Goal: Find specific page/section: Find specific page/section

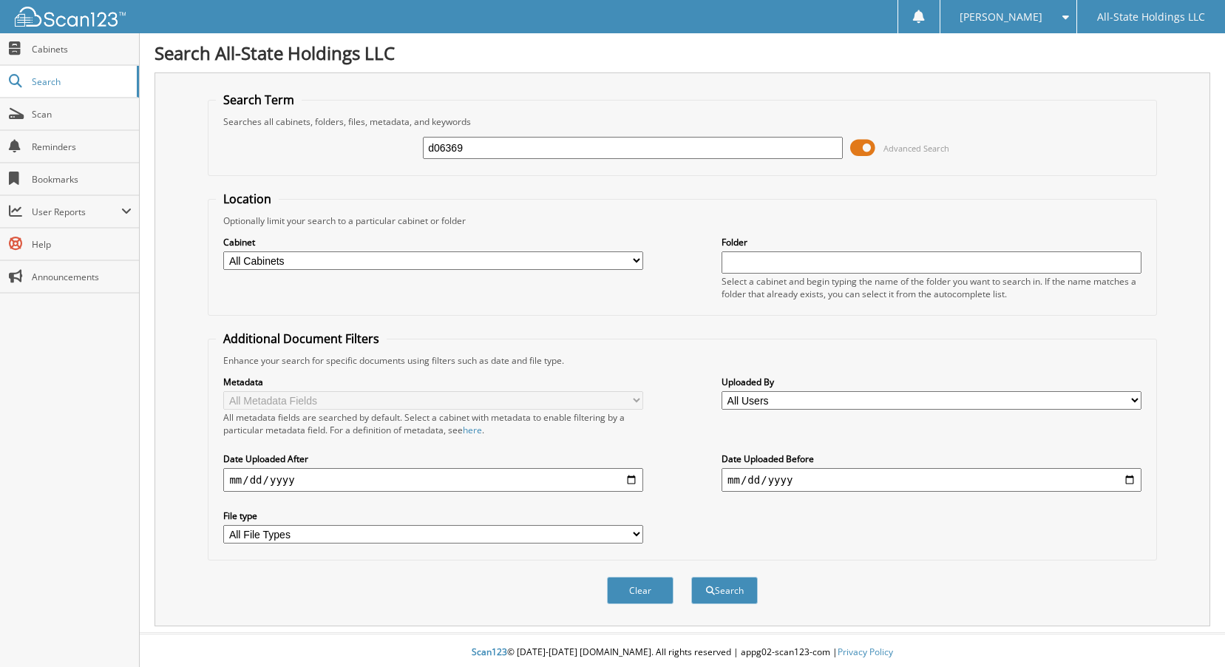
type input "d06369"
click at [691, 576] on button "Search" at bounding box center [724, 589] width 67 height 27
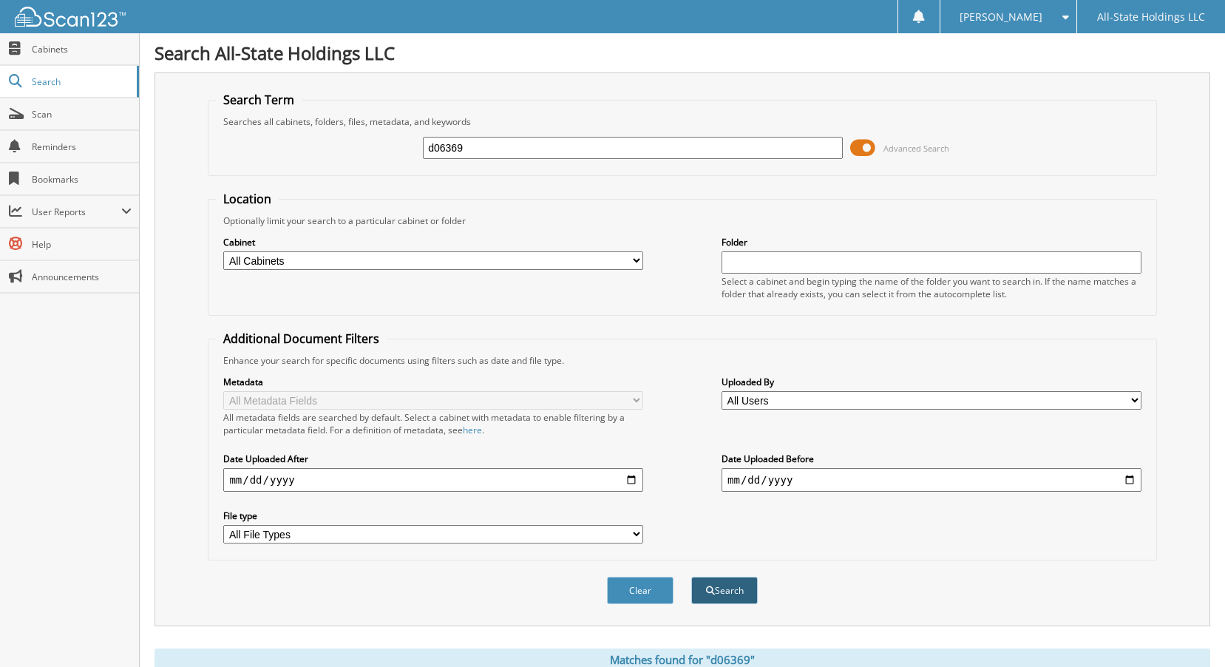
click at [732, 589] on button "Search" at bounding box center [724, 589] width 67 height 27
type input "d"
type input "D06126"
click at [691, 576] on button "Search" at bounding box center [724, 589] width 67 height 27
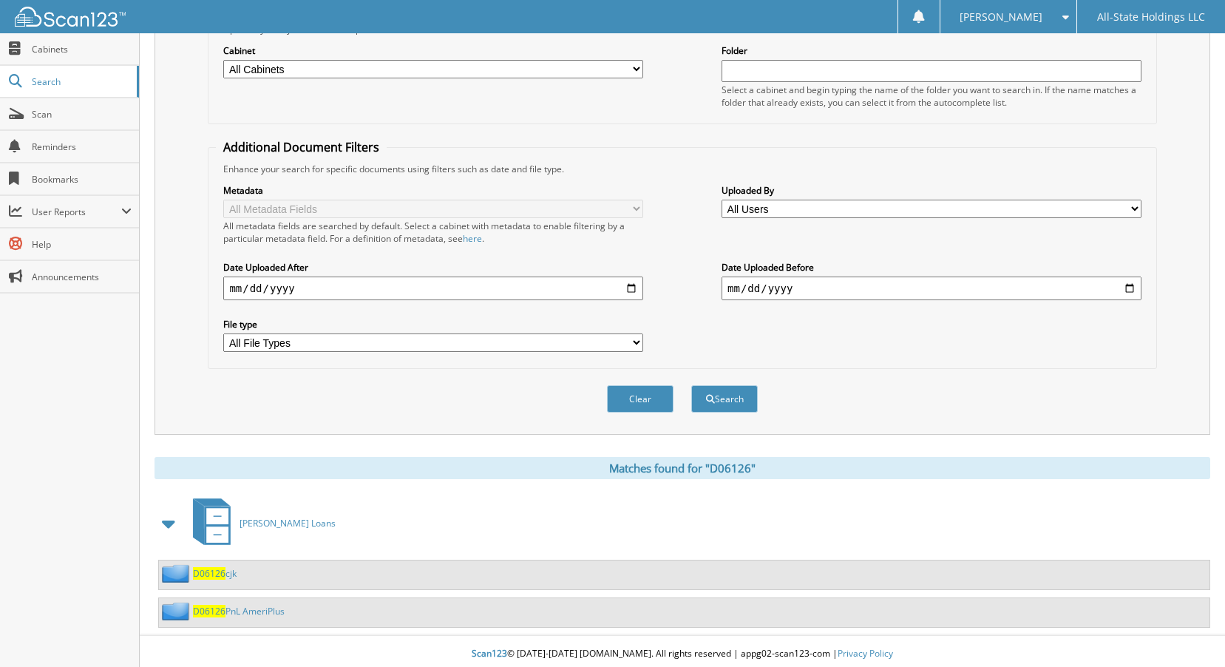
scroll to position [197, 0]
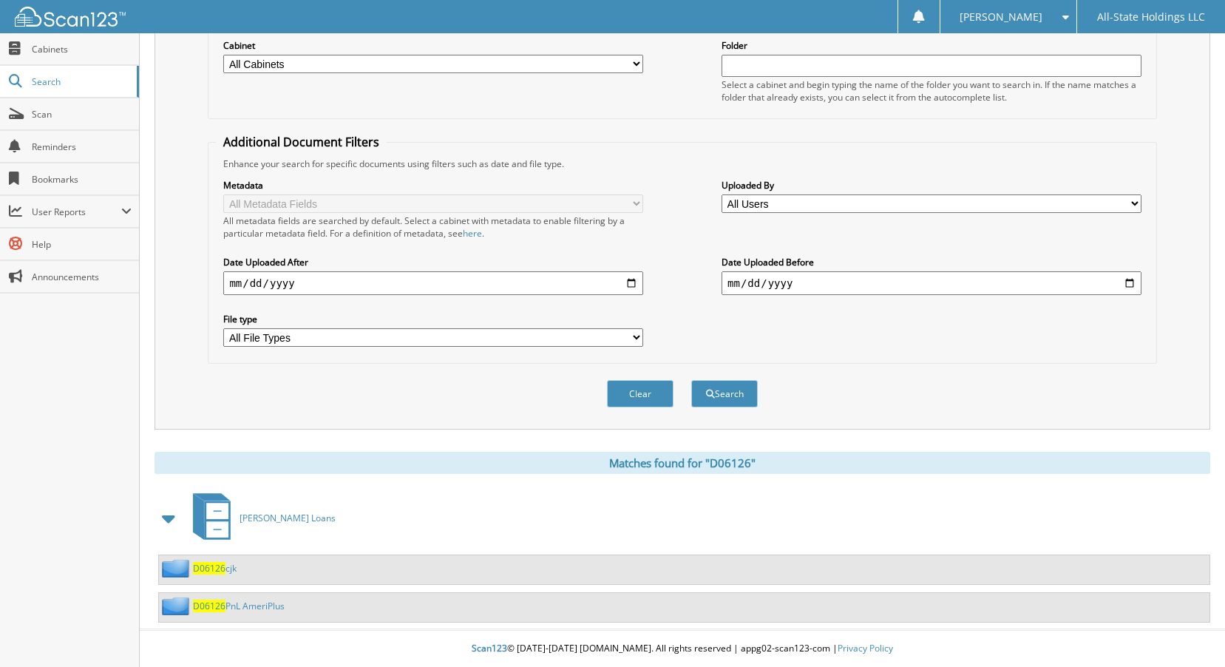
click at [202, 569] on span "D06126" at bounding box center [209, 568] width 33 height 13
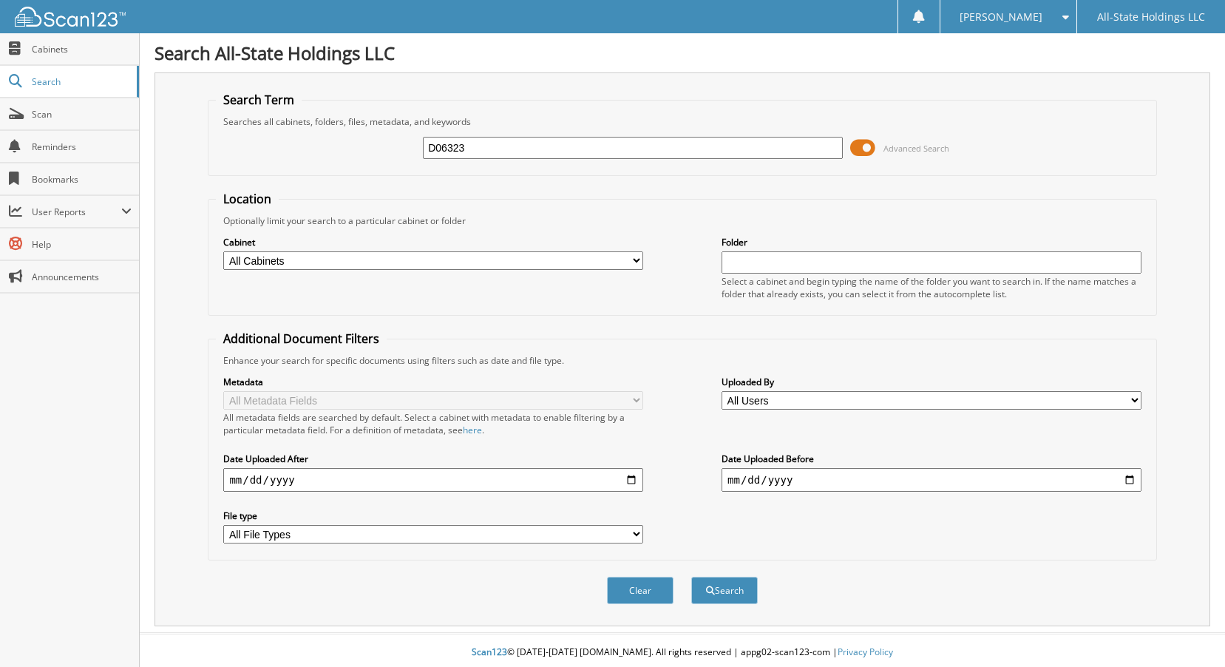
type input "D06323"
click at [691, 576] on button "Search" at bounding box center [724, 589] width 67 height 27
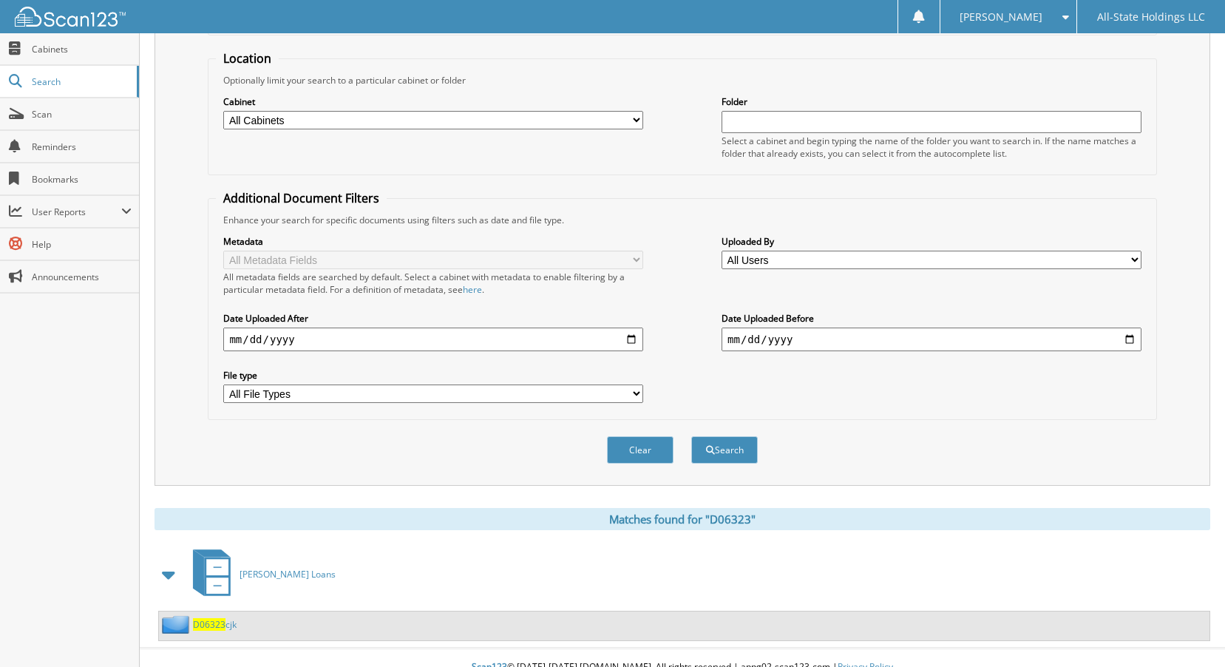
scroll to position [160, 0]
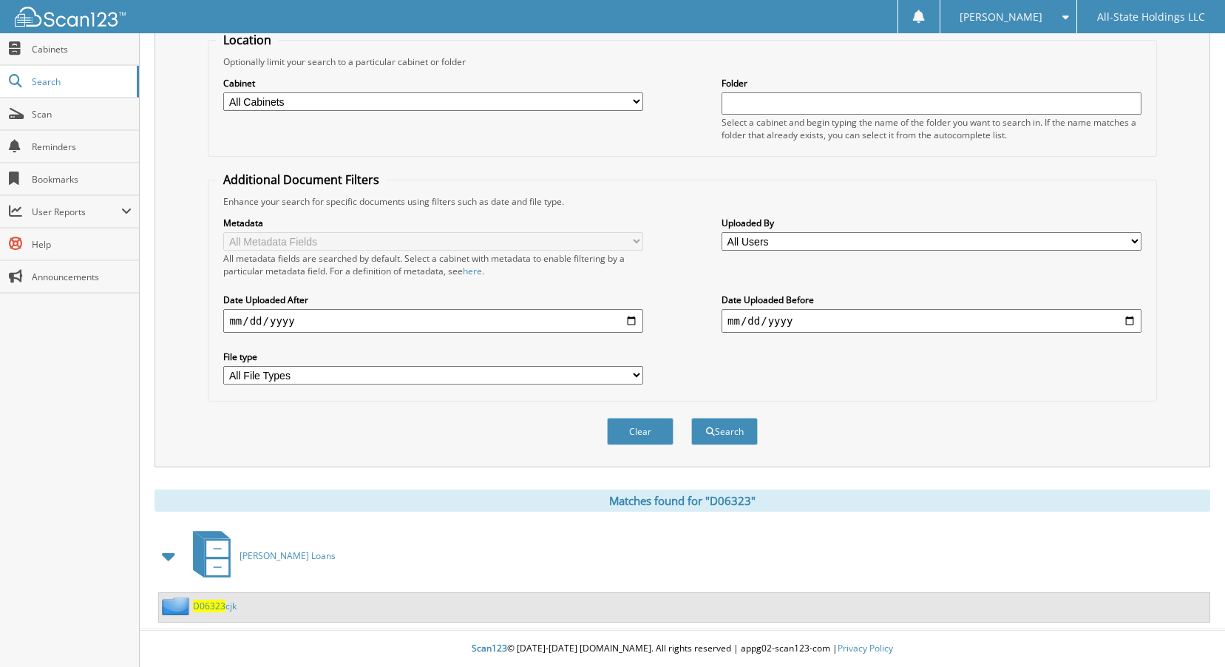
click at [217, 602] on span "D06323" at bounding box center [209, 605] width 33 height 13
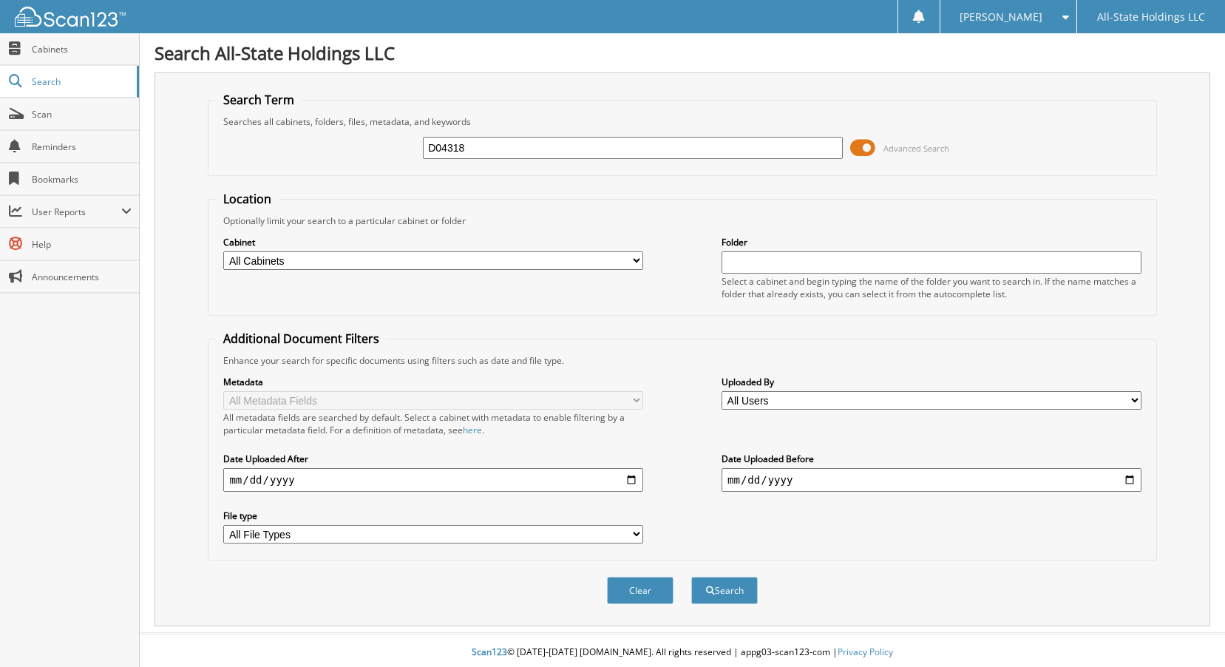
type input "D04318"
click at [691, 576] on button "Search" at bounding box center [724, 589] width 67 height 27
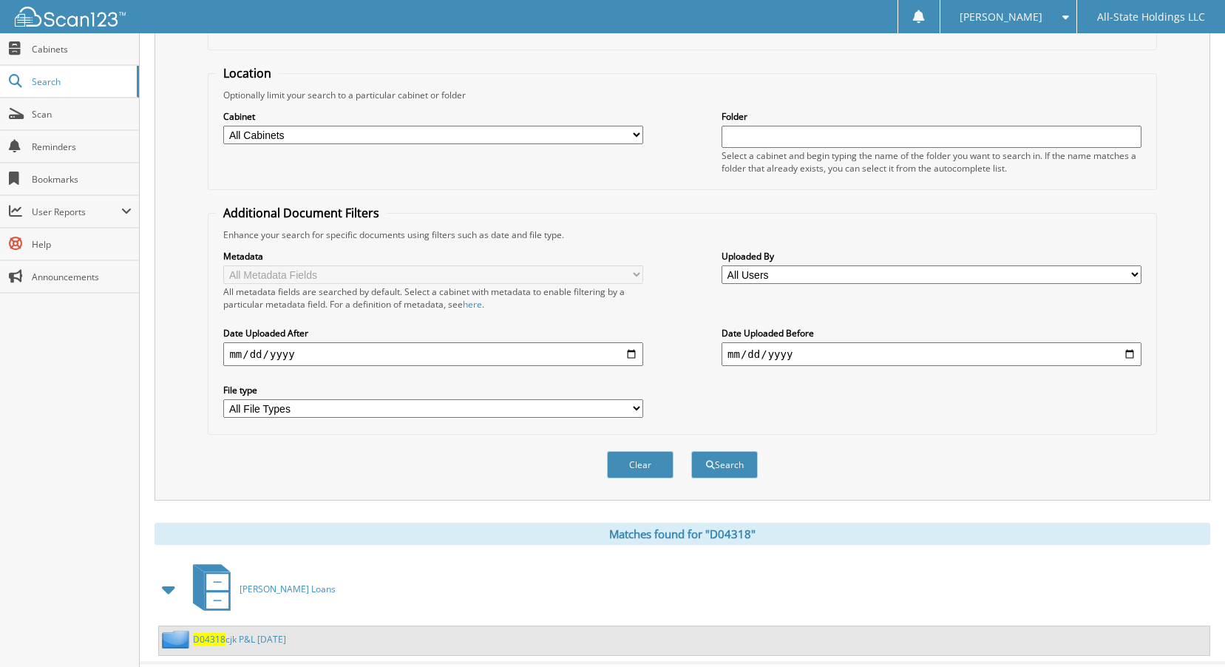
scroll to position [160, 0]
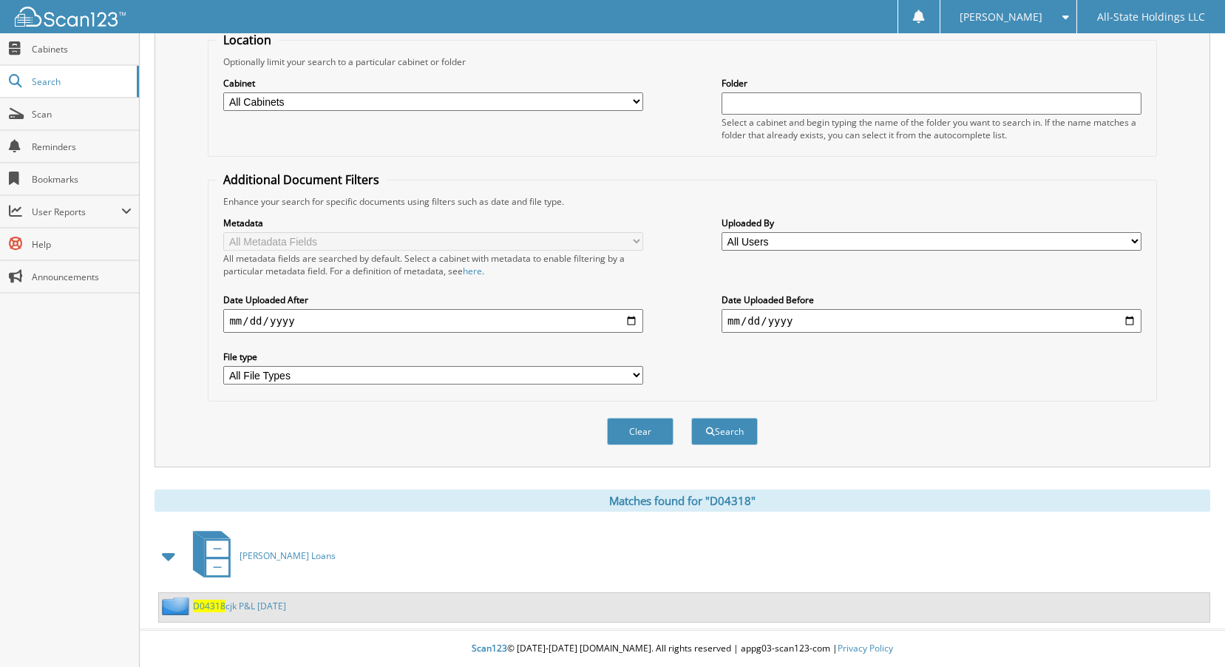
click at [218, 605] on span "D04318" at bounding box center [209, 605] width 33 height 13
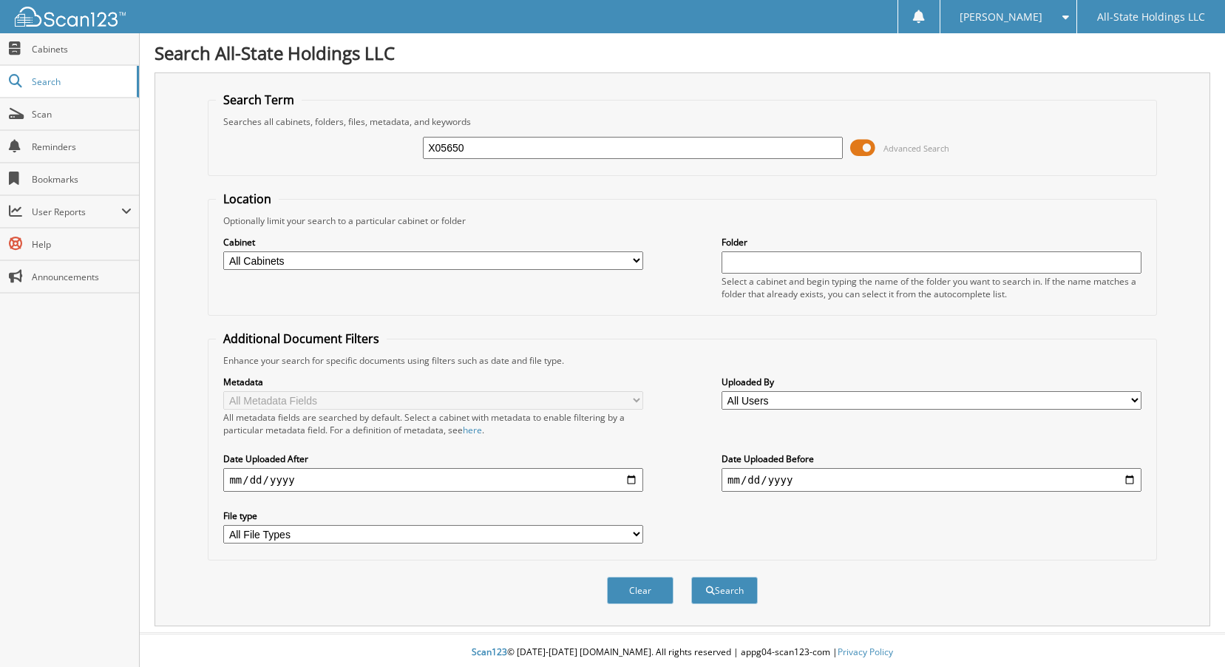
type input "X05650"
click at [691, 576] on button "Search" at bounding box center [724, 589] width 67 height 27
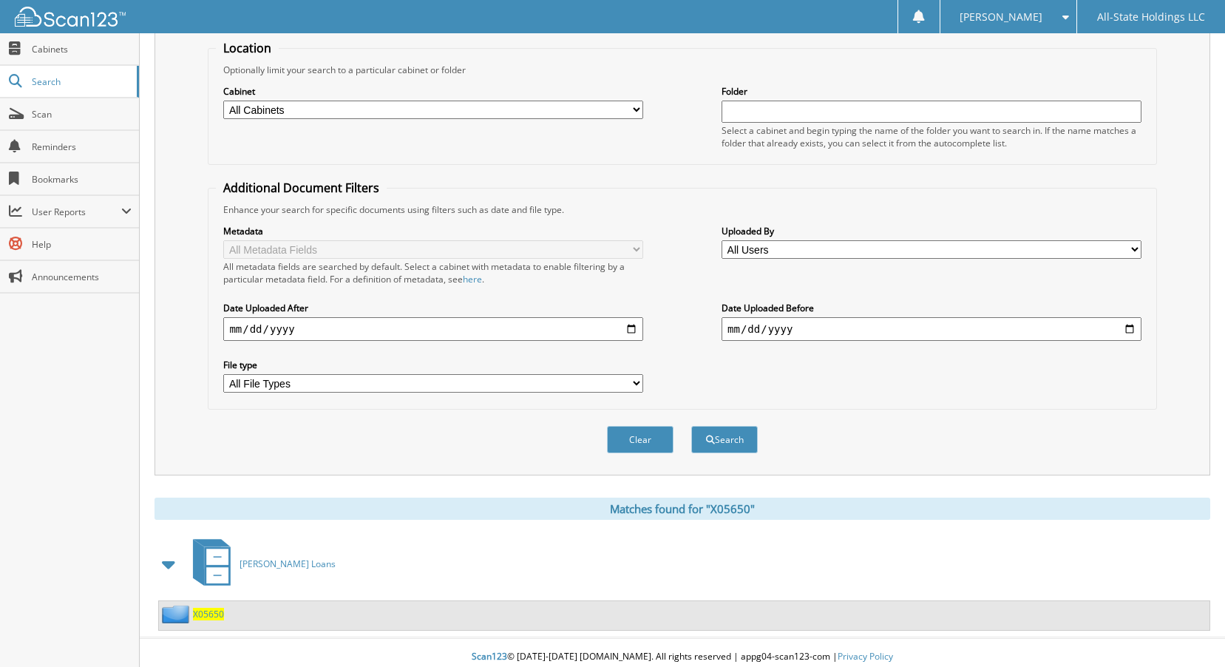
scroll to position [160, 0]
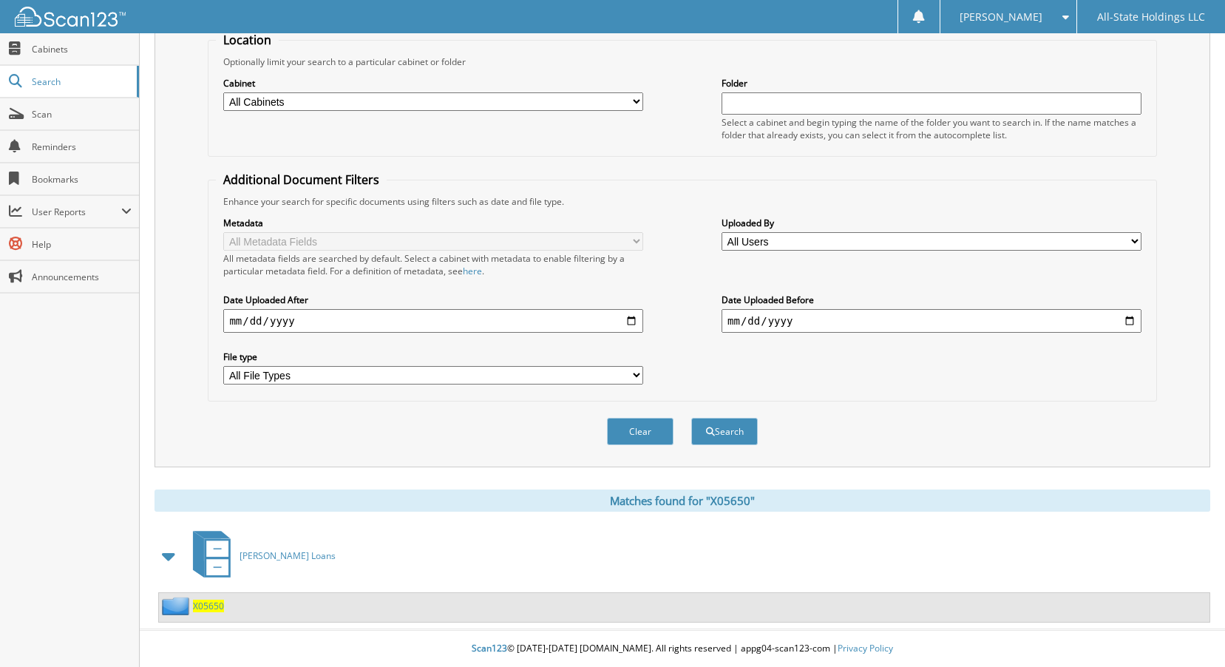
click at [209, 607] on span "X05650" at bounding box center [208, 605] width 31 height 13
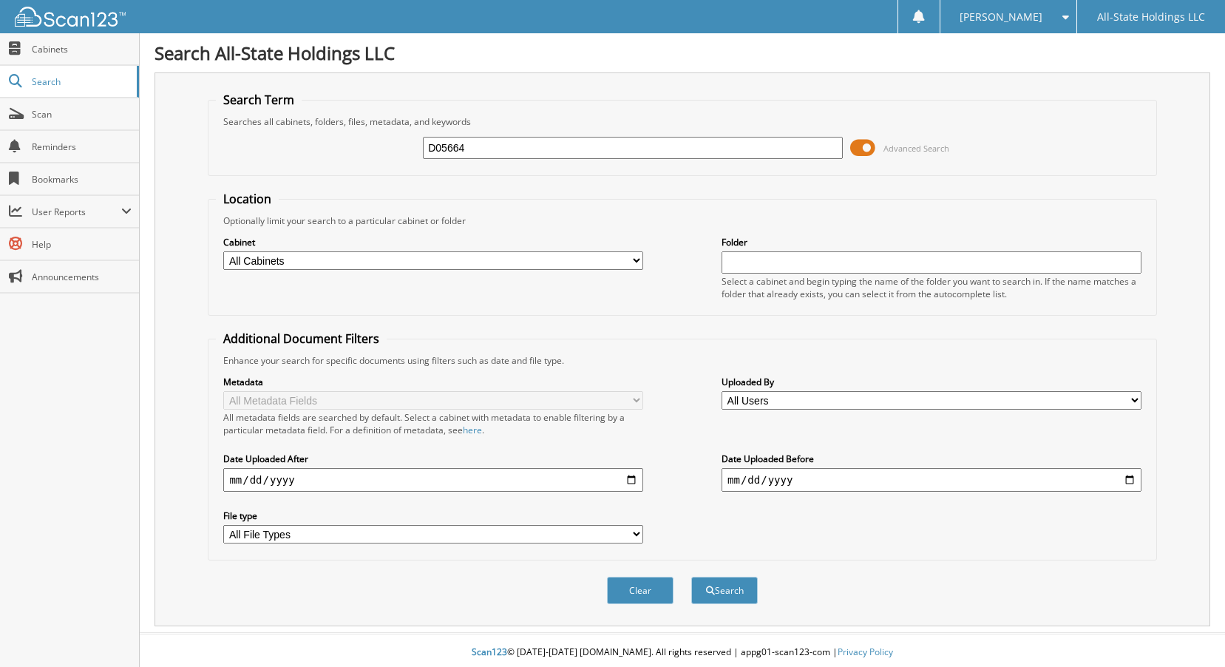
type input "D05664"
click at [691, 576] on button "Search" at bounding box center [724, 589] width 67 height 27
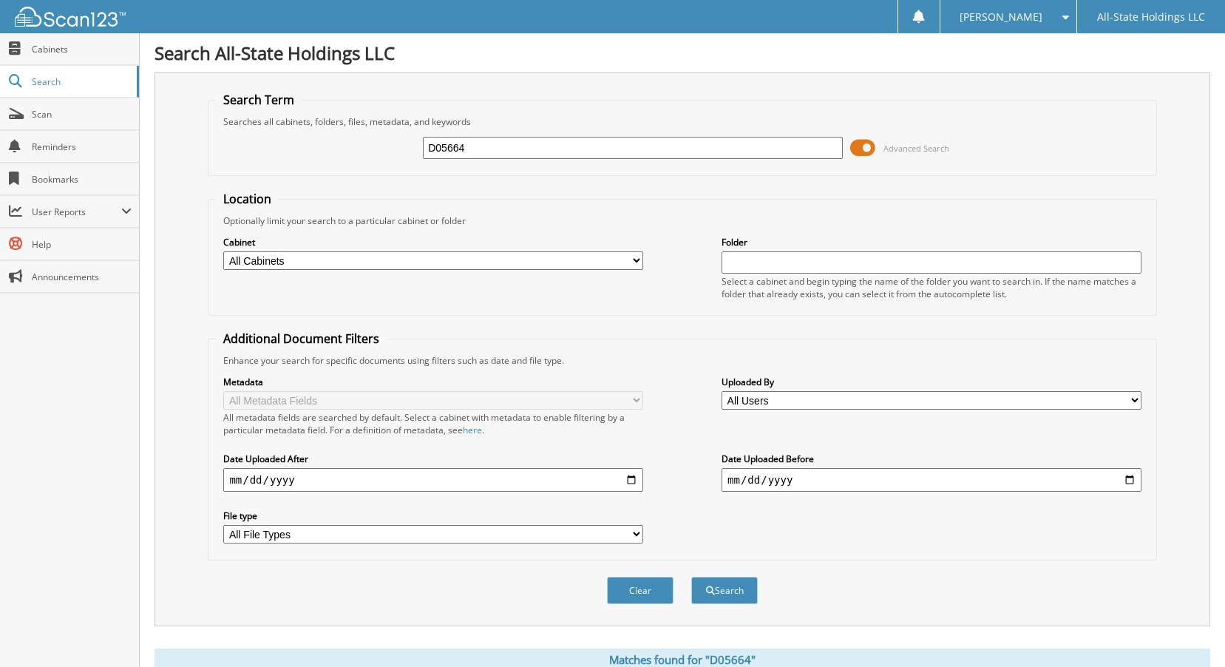
click at [384, 228] on div "Cabinet All Cabinets Boutte Loans Boutte Turndowns Christmas New Employee Forms…" at bounding box center [682, 267] width 932 height 81
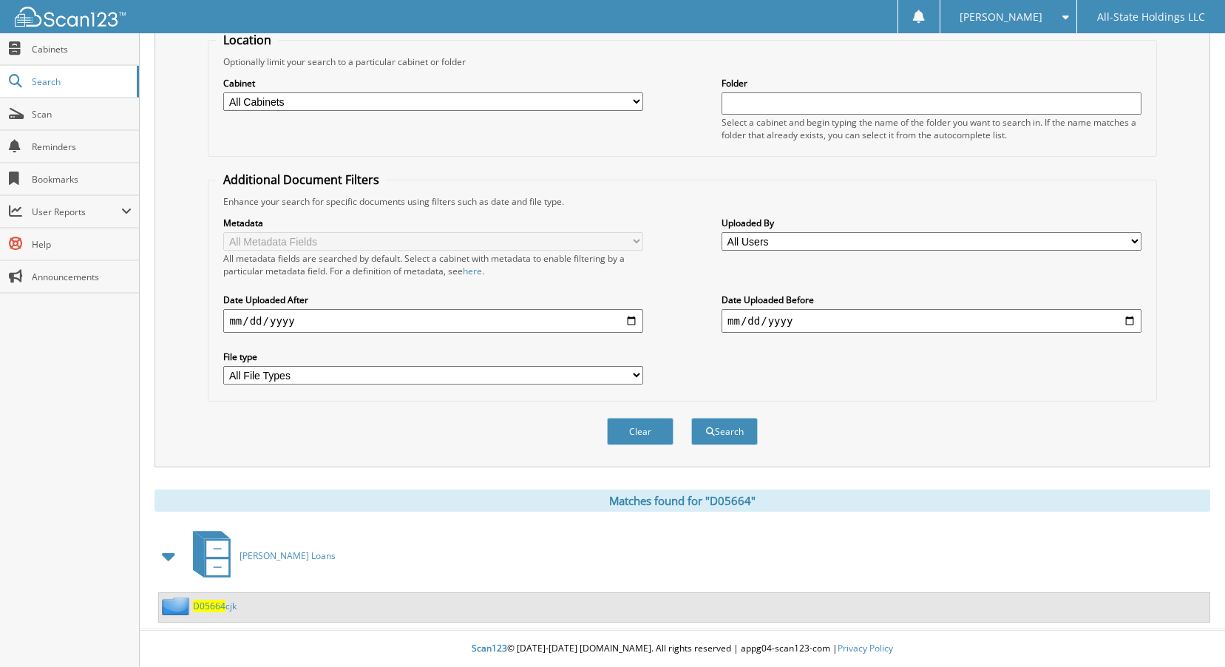
scroll to position [160, 0]
click at [204, 608] on span "D05664" at bounding box center [209, 605] width 33 height 13
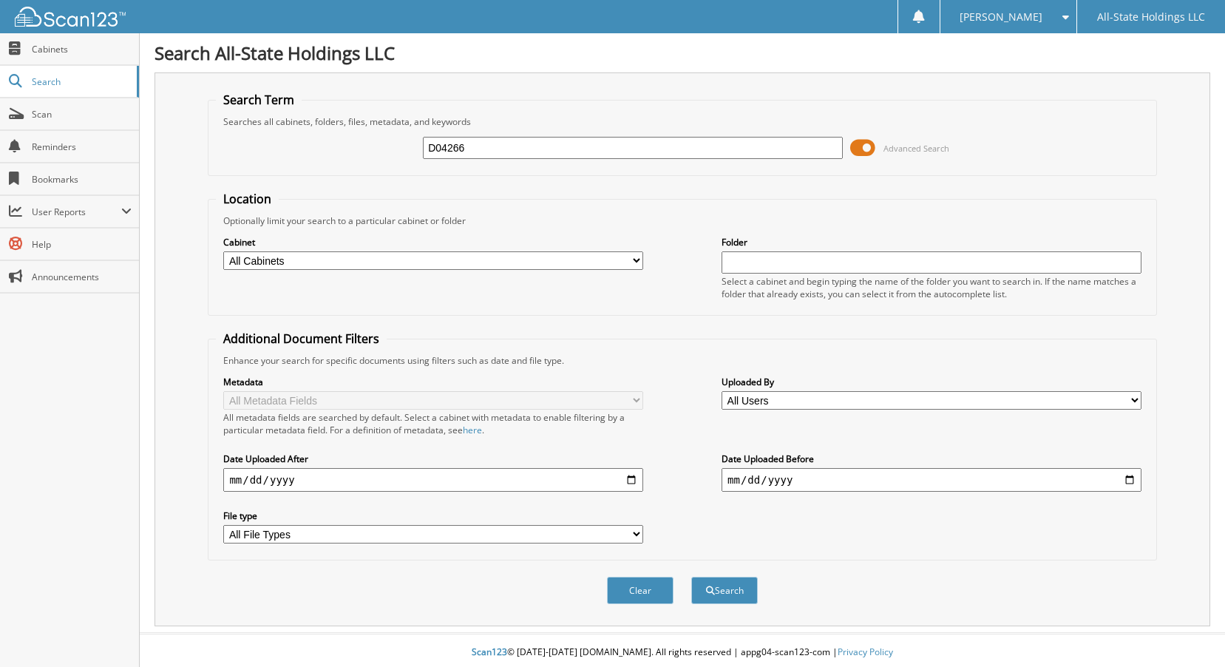
type input "D04266"
click at [691, 576] on button "Search" at bounding box center [724, 589] width 67 height 27
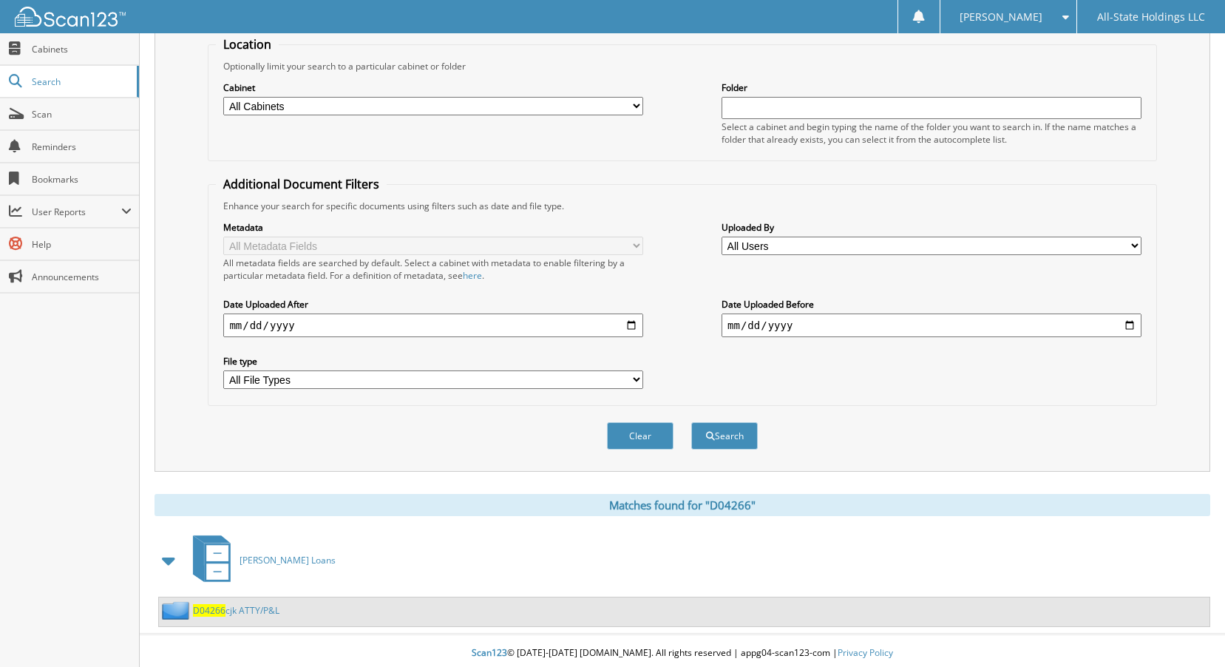
scroll to position [160, 0]
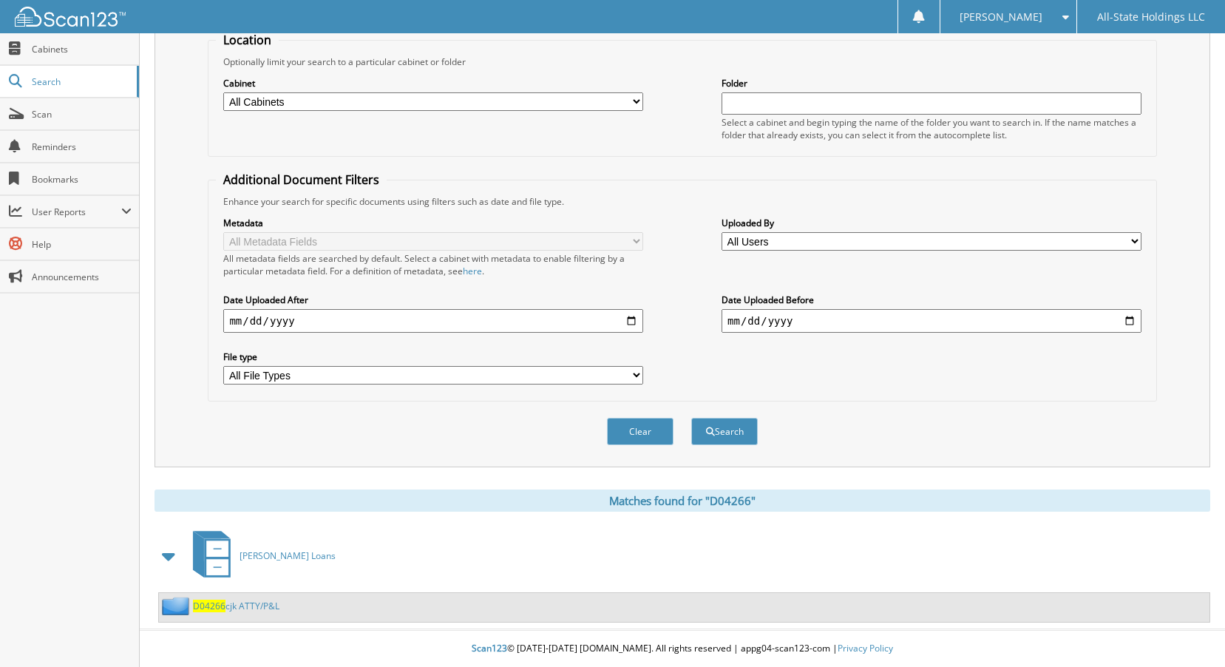
click at [228, 607] on link "D04266 cjk ATTY/P&L" at bounding box center [236, 605] width 86 height 13
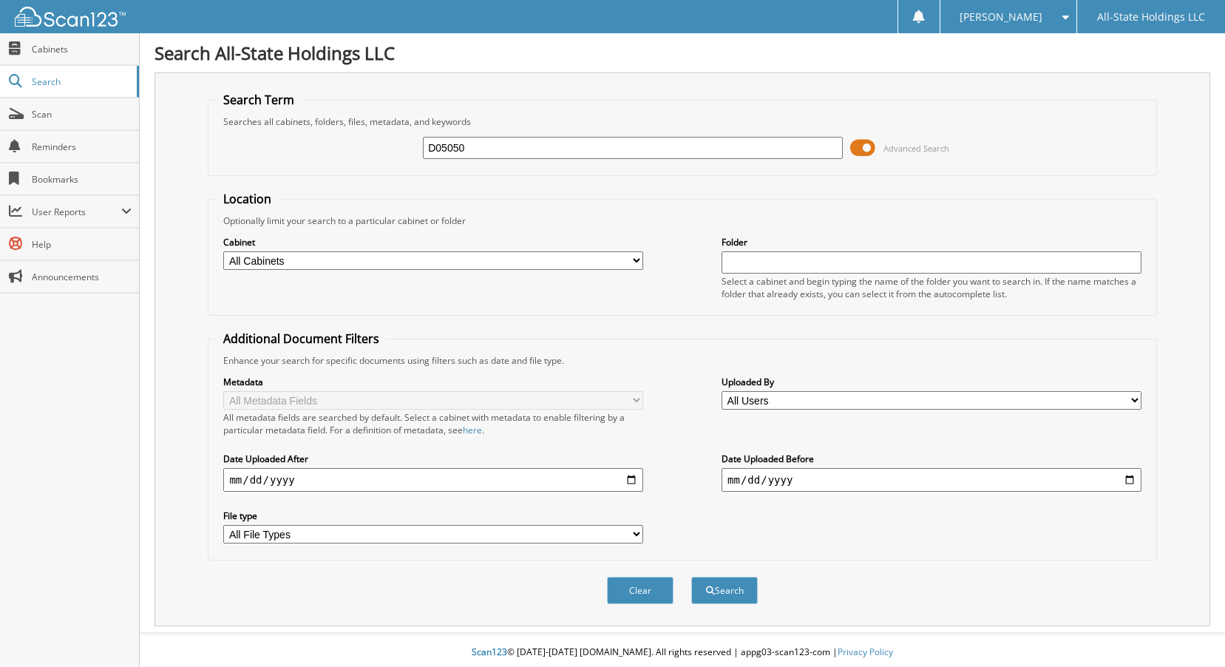
type input "D05050"
click at [691, 576] on button "Search" at bounding box center [724, 589] width 67 height 27
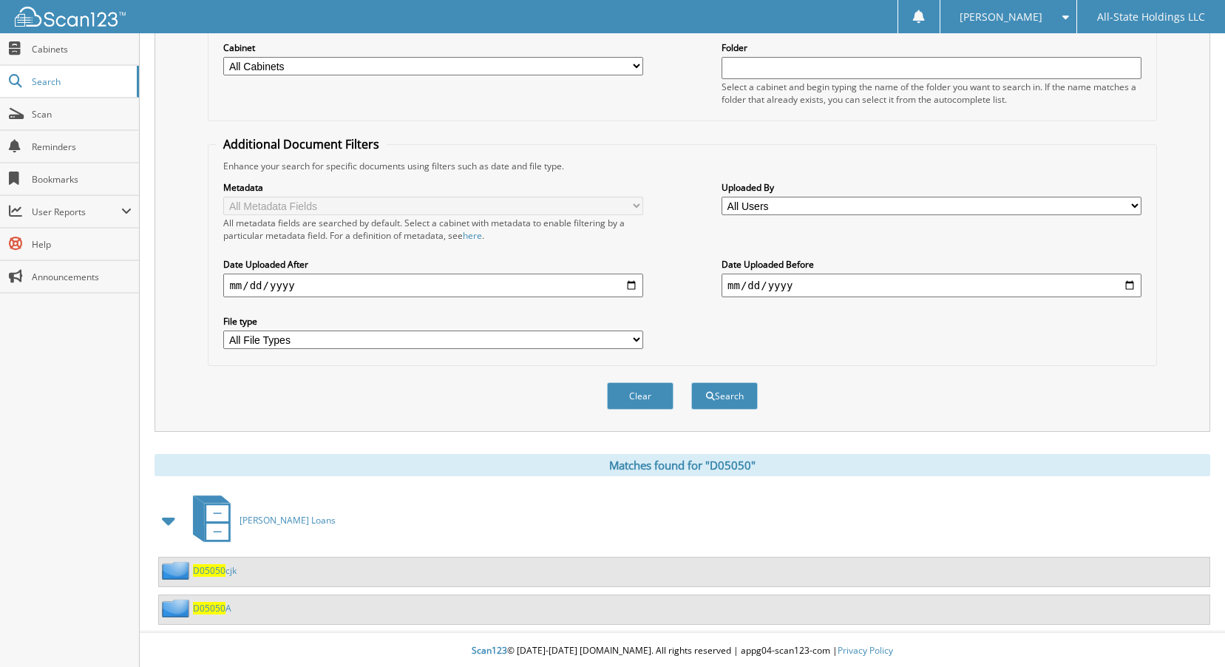
scroll to position [197, 0]
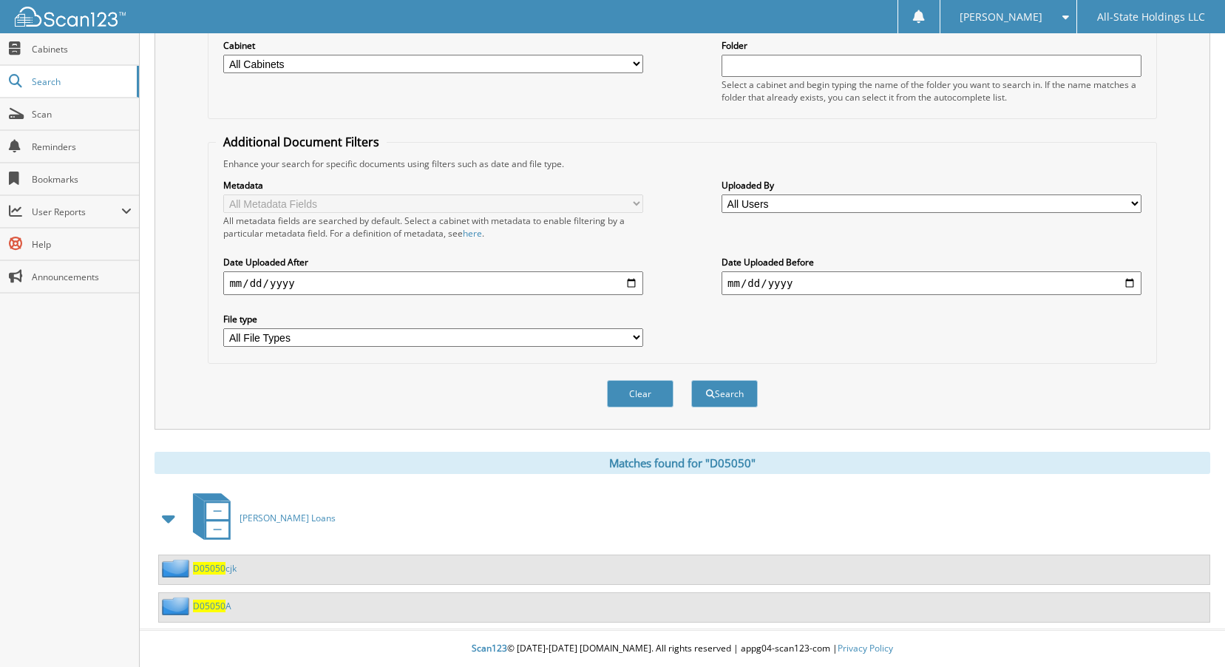
click at [214, 571] on span "D05050" at bounding box center [209, 568] width 33 height 13
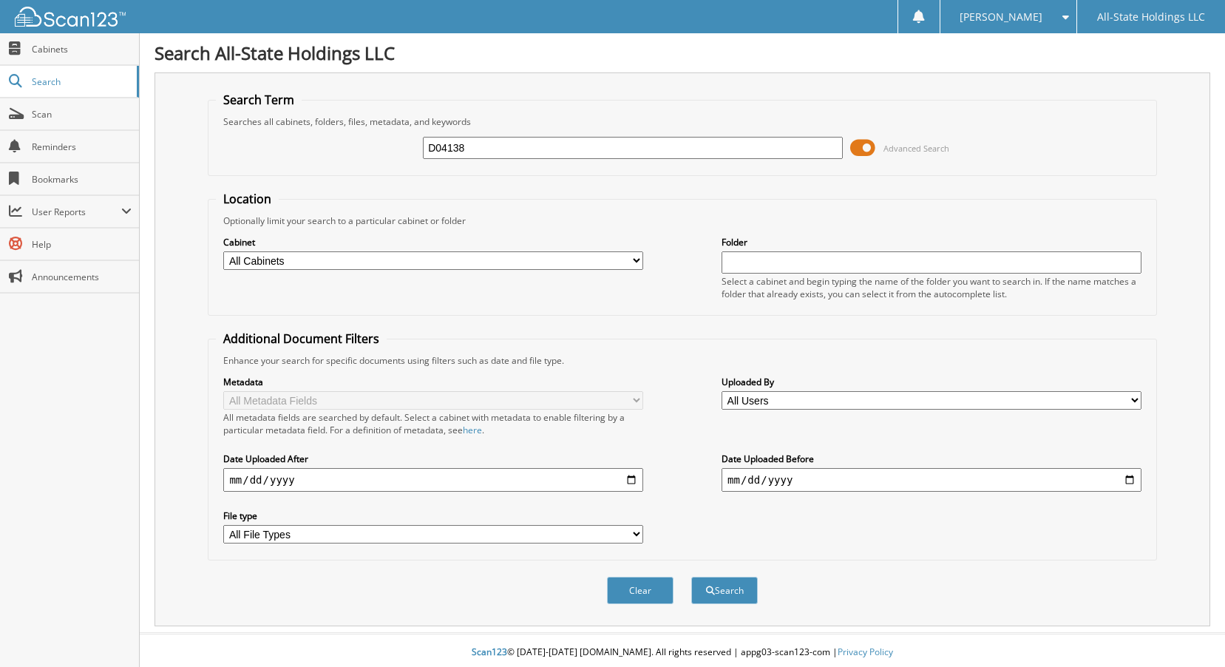
type input "D04138"
click at [691, 576] on button "Search" at bounding box center [724, 589] width 67 height 27
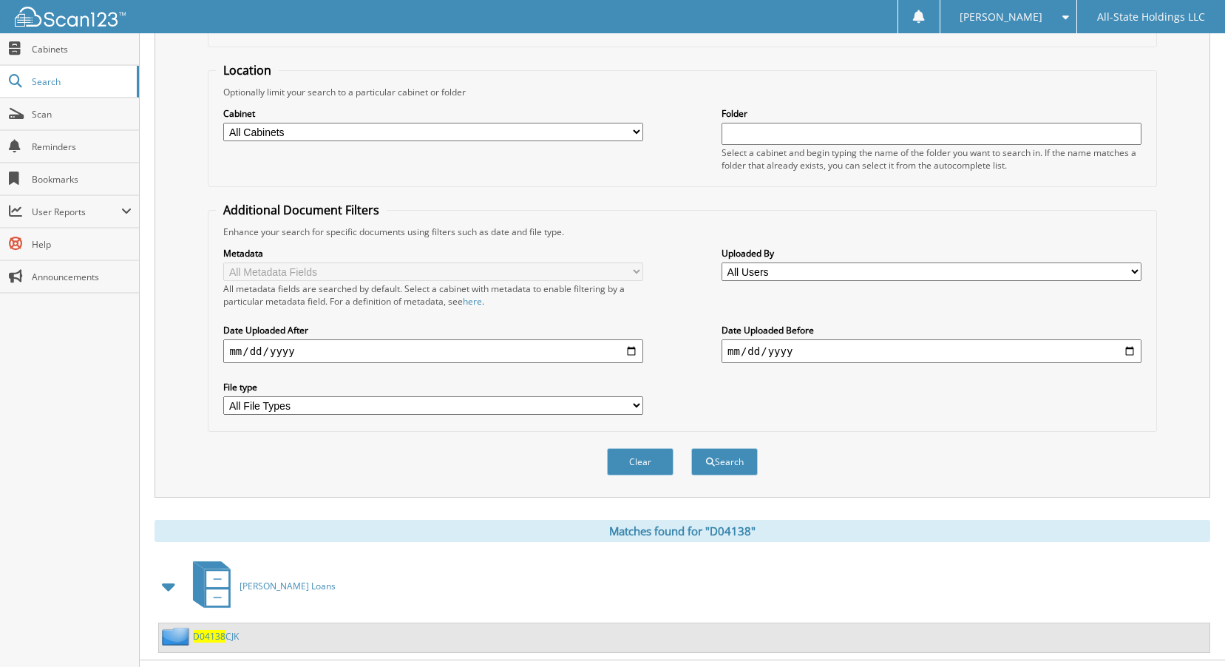
scroll to position [160, 0]
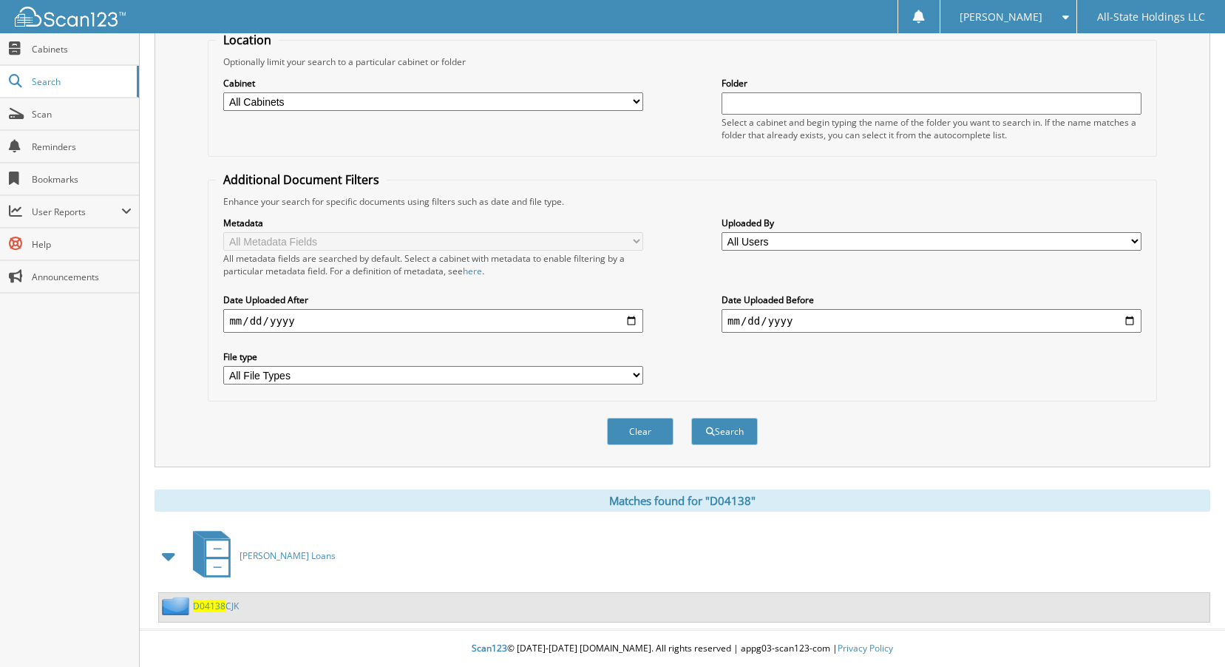
click at [208, 603] on span "D04138" at bounding box center [209, 605] width 33 height 13
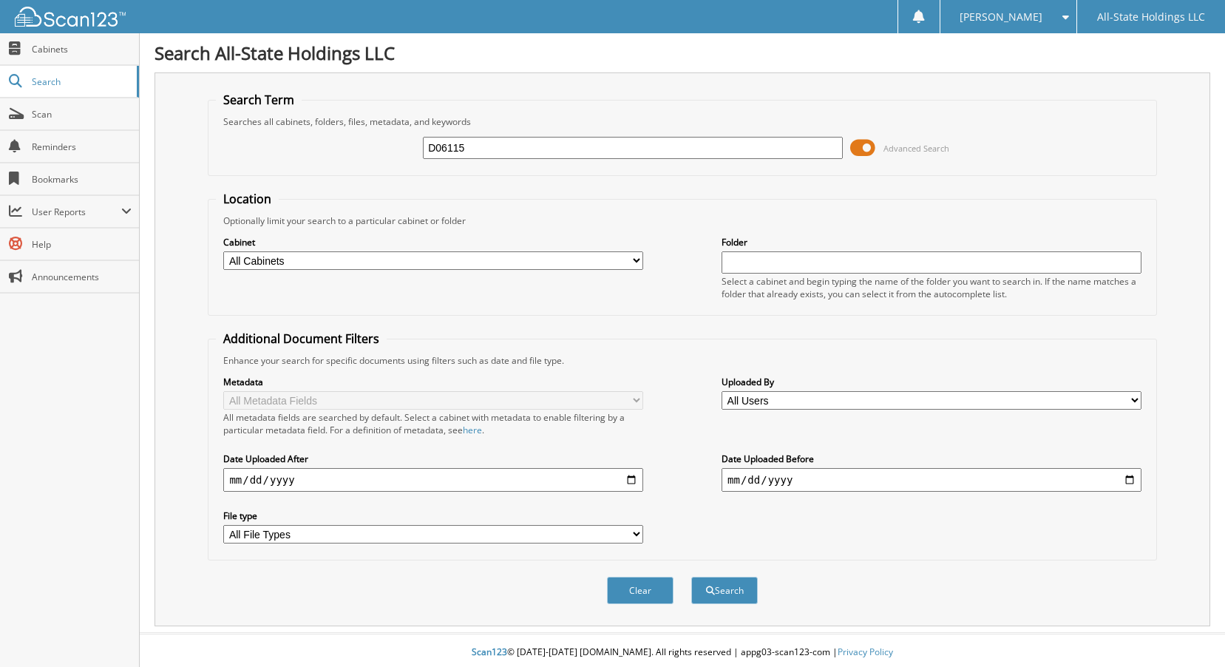
type input "D06115"
click at [691, 576] on button "Search" at bounding box center [724, 589] width 67 height 27
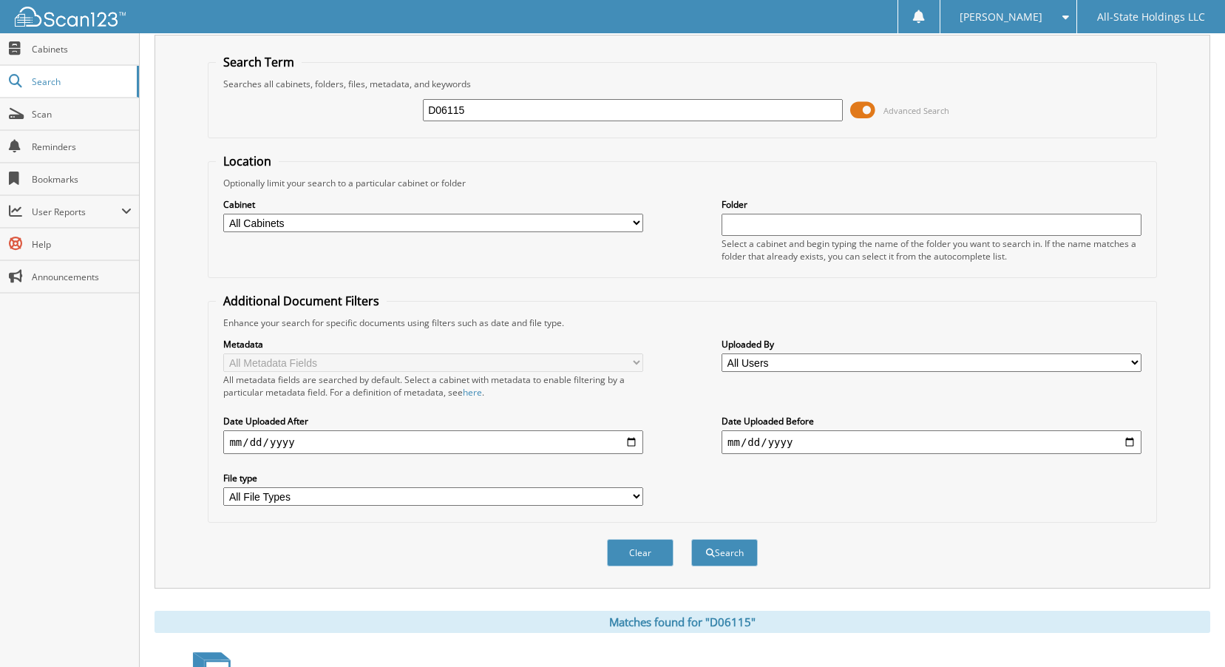
scroll to position [160, 0]
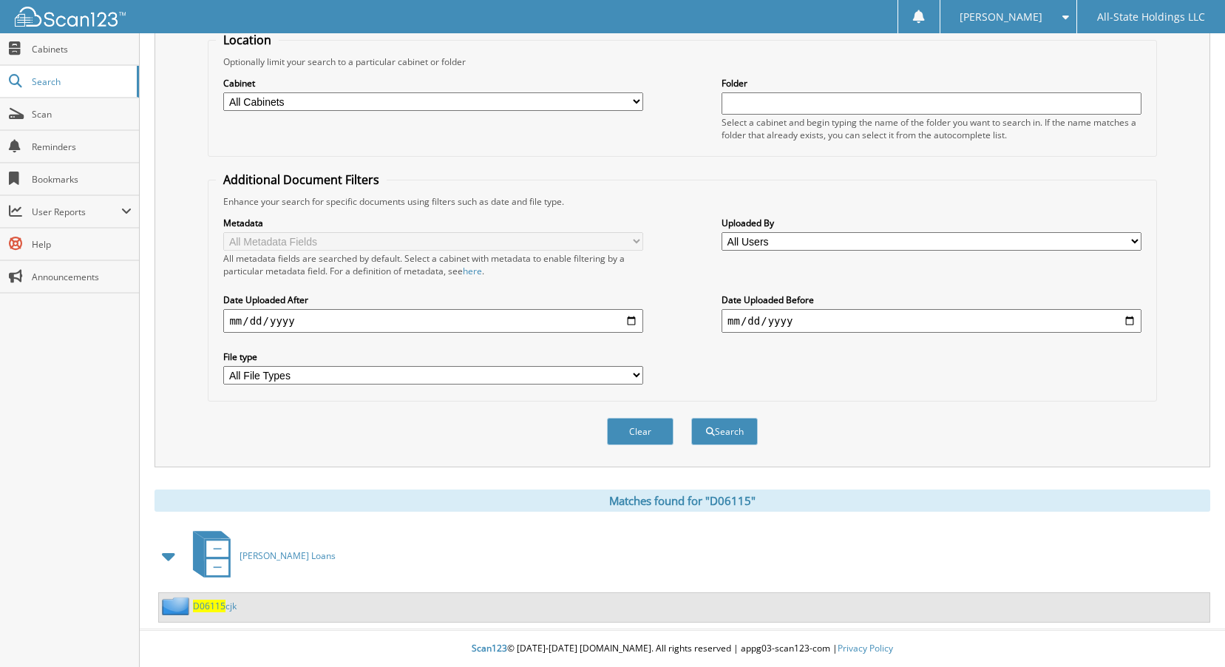
click at [220, 602] on span "D06115" at bounding box center [209, 605] width 33 height 13
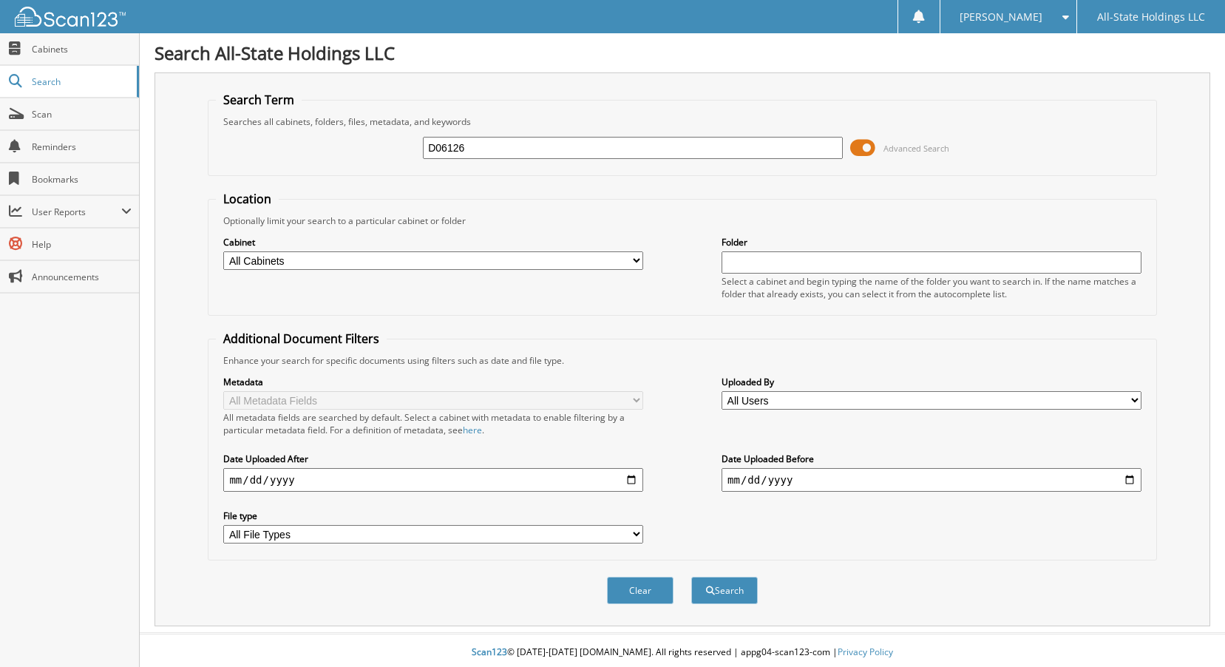
type input "D06126"
click at [691, 576] on button "Search" at bounding box center [724, 589] width 67 height 27
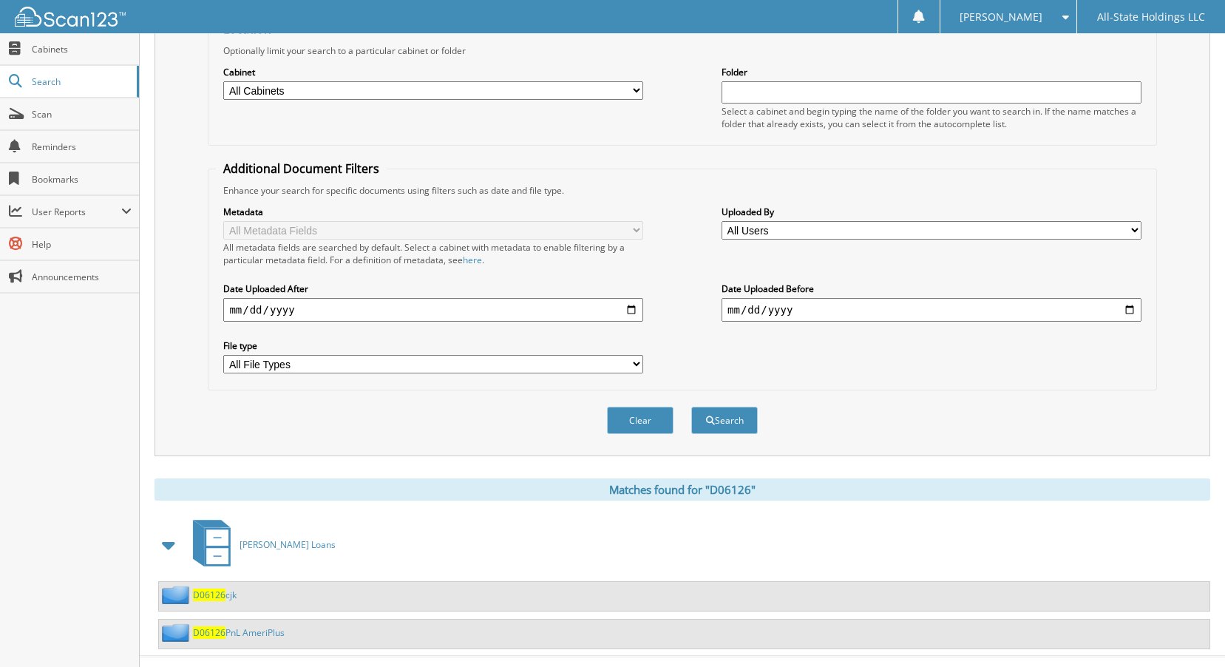
scroll to position [197, 0]
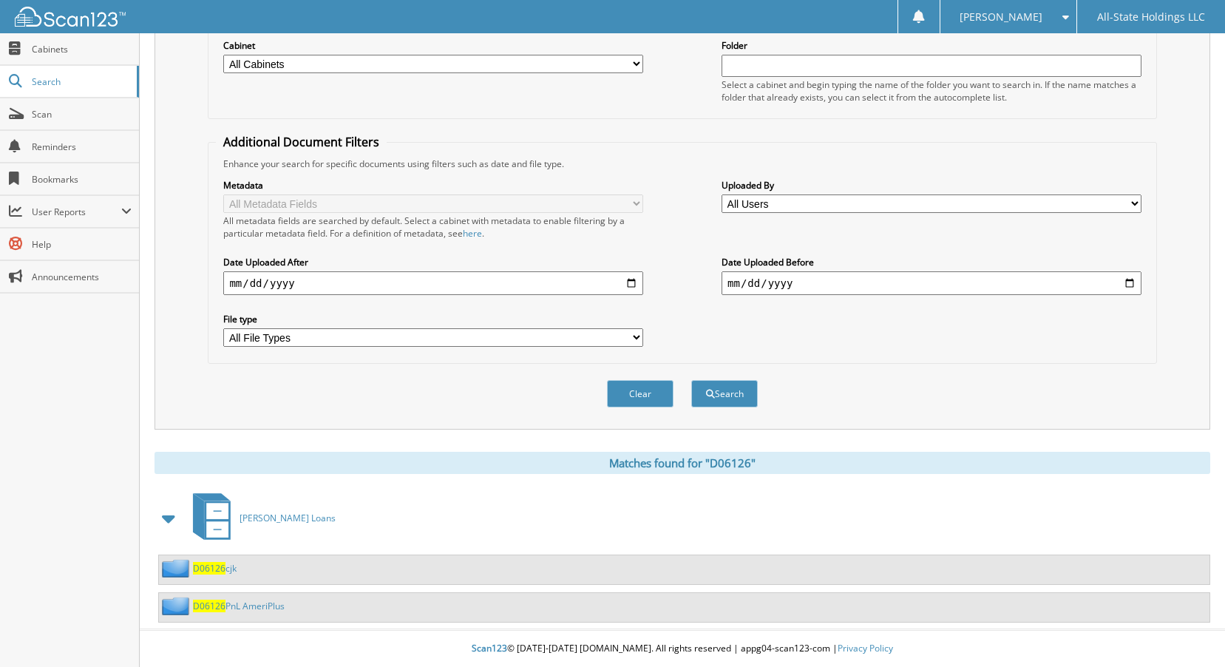
click at [209, 569] on span "D06126" at bounding box center [209, 568] width 33 height 13
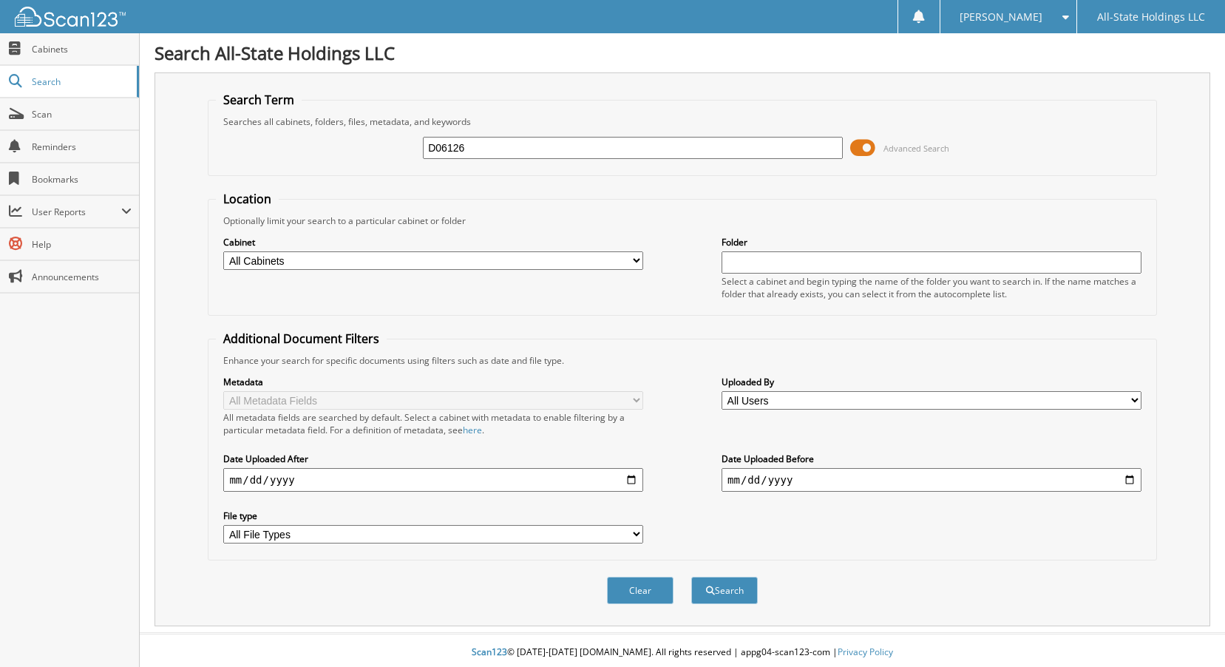
type input "D06126"
click at [691, 576] on button "Search" at bounding box center [724, 589] width 67 height 27
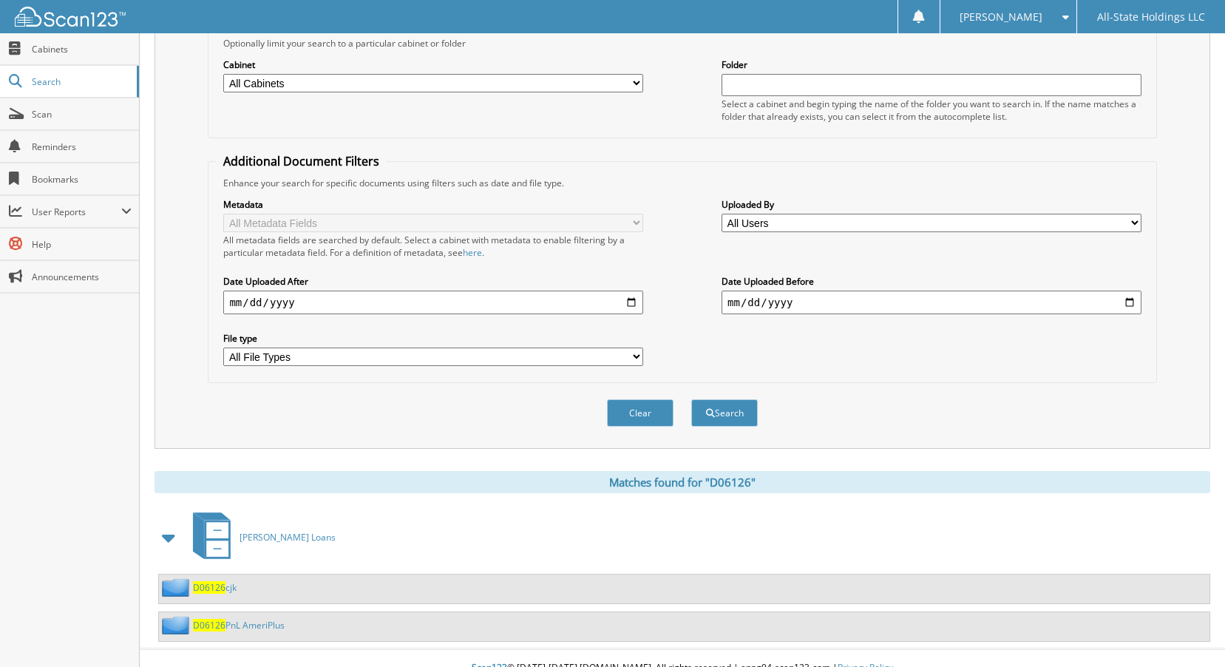
scroll to position [197, 0]
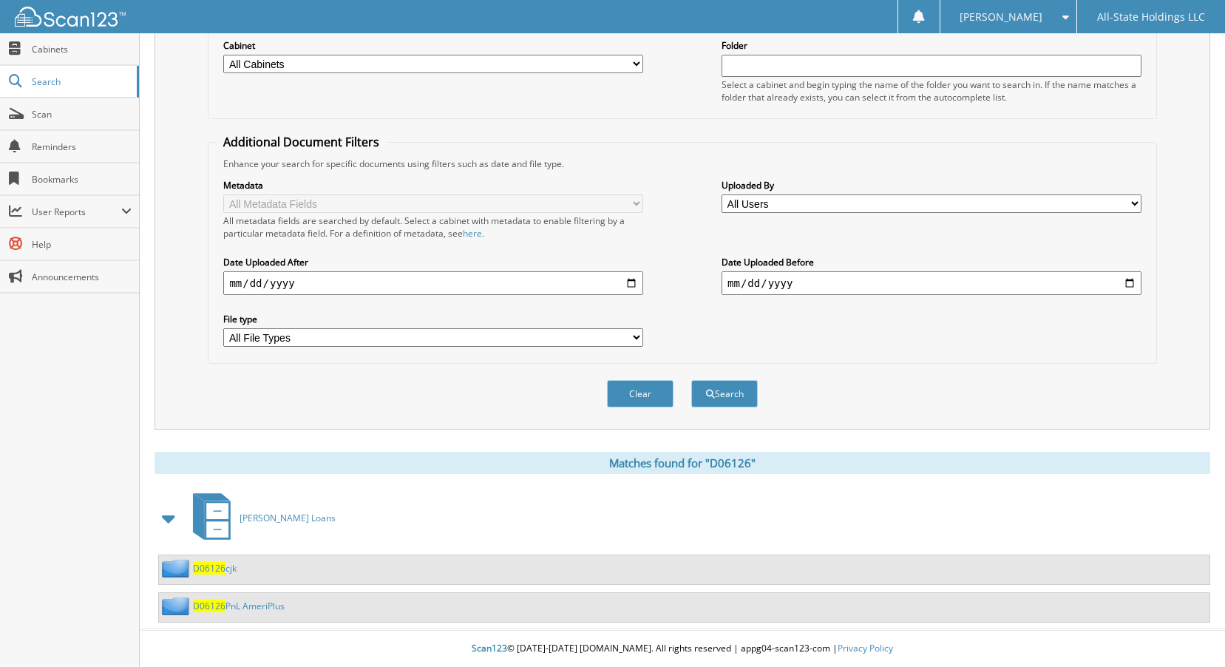
click at [209, 572] on span "D06126" at bounding box center [209, 568] width 33 height 13
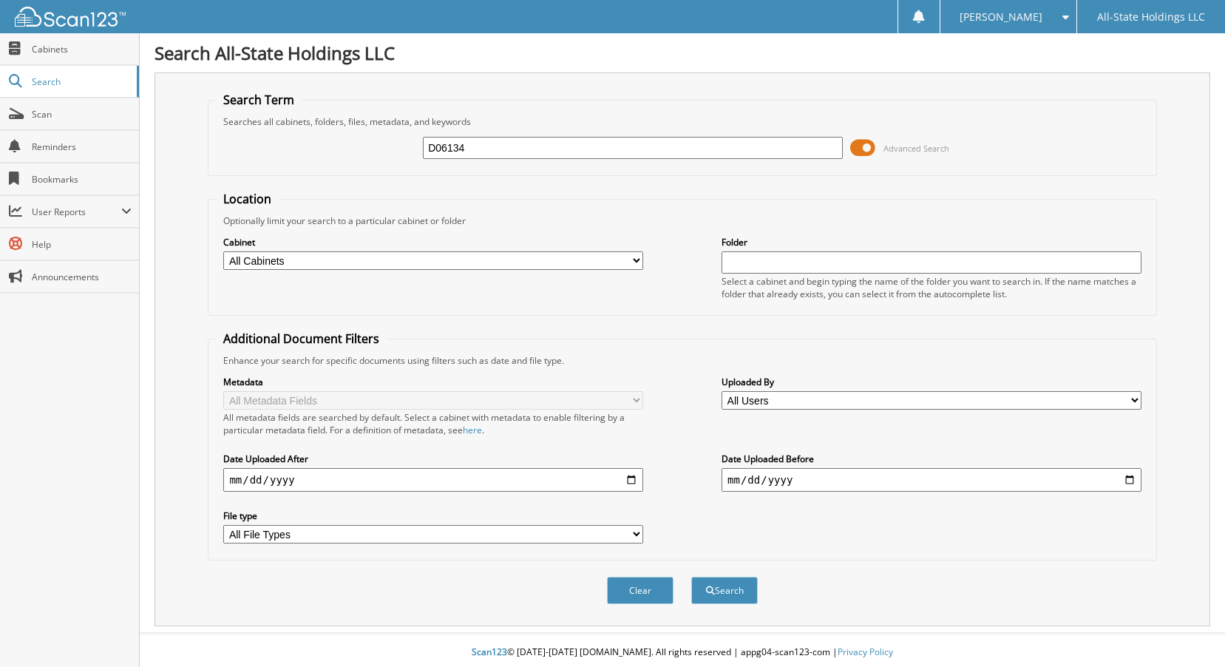
type input "D06134"
click at [691, 576] on button "Search" at bounding box center [724, 589] width 67 height 27
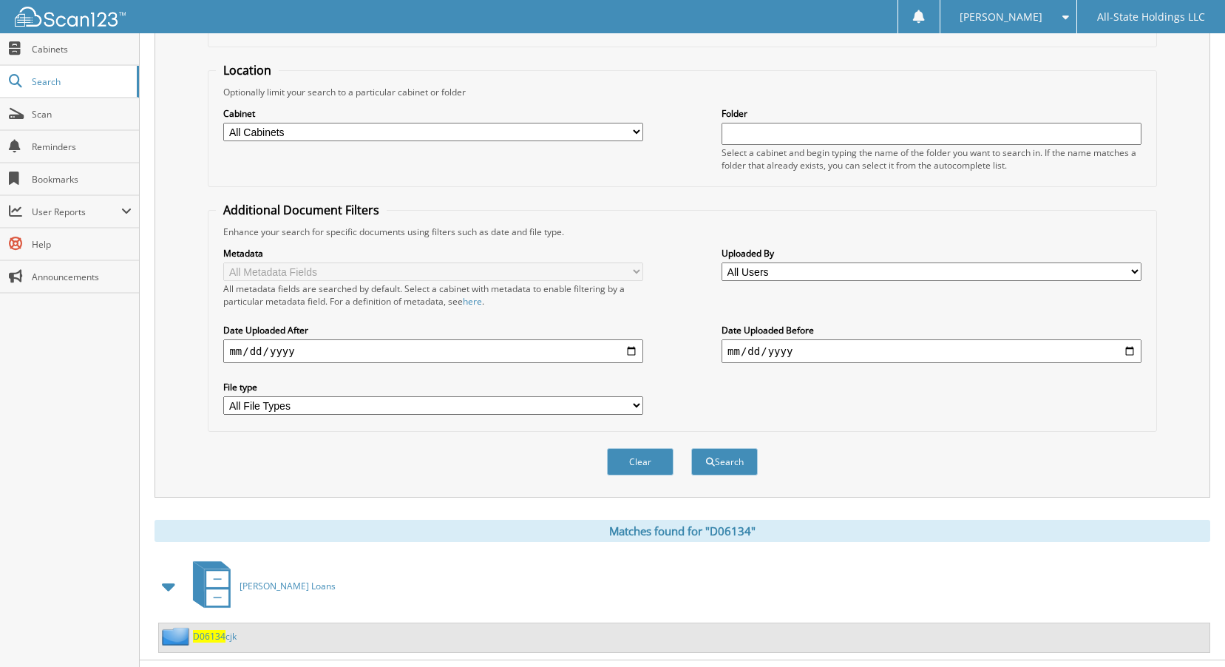
scroll to position [160, 0]
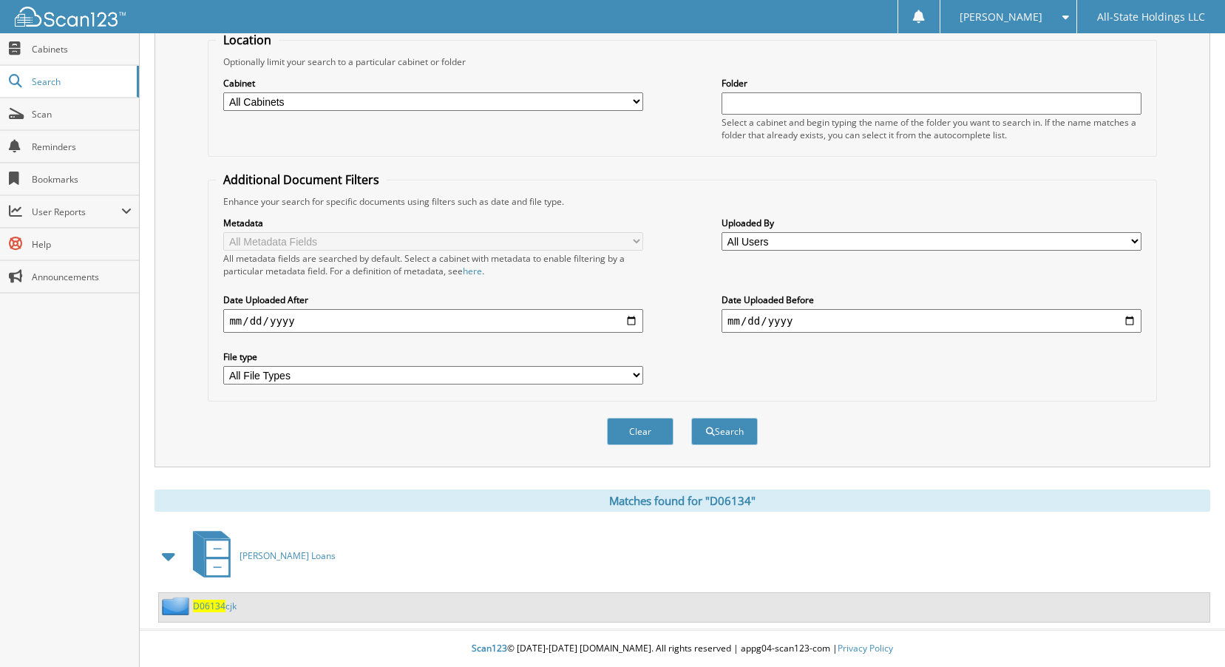
click at [205, 602] on span "D06134" at bounding box center [209, 605] width 33 height 13
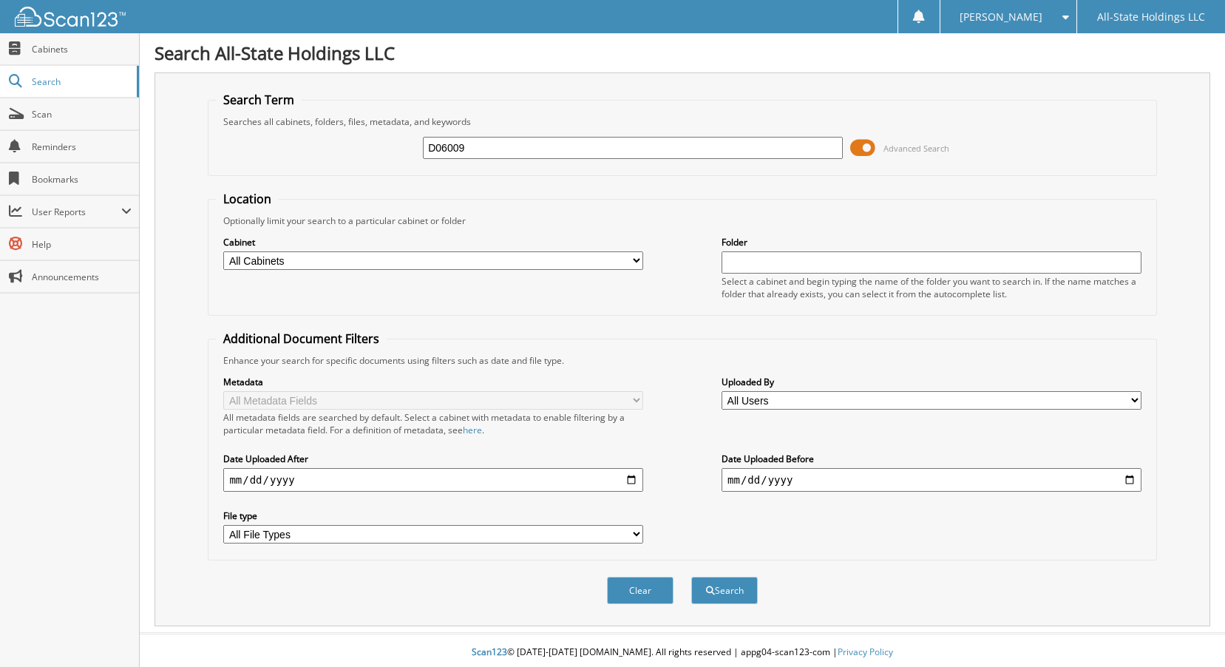
type input "D06009"
click at [691, 576] on button "Search" at bounding box center [724, 589] width 67 height 27
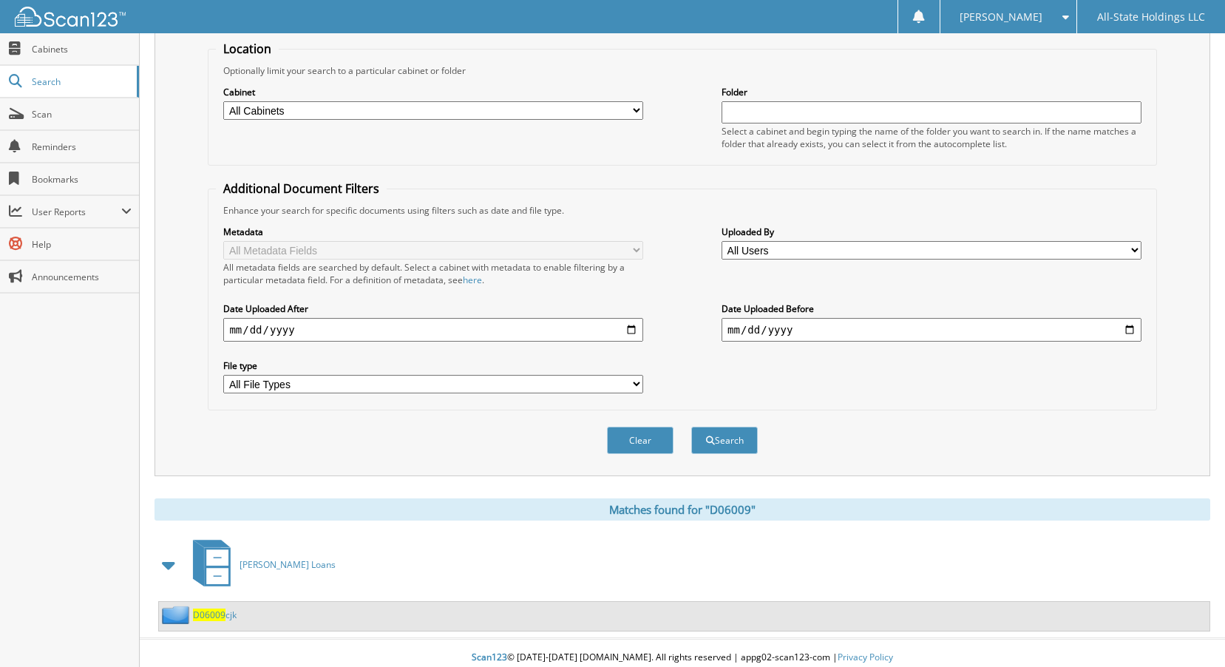
scroll to position [160, 0]
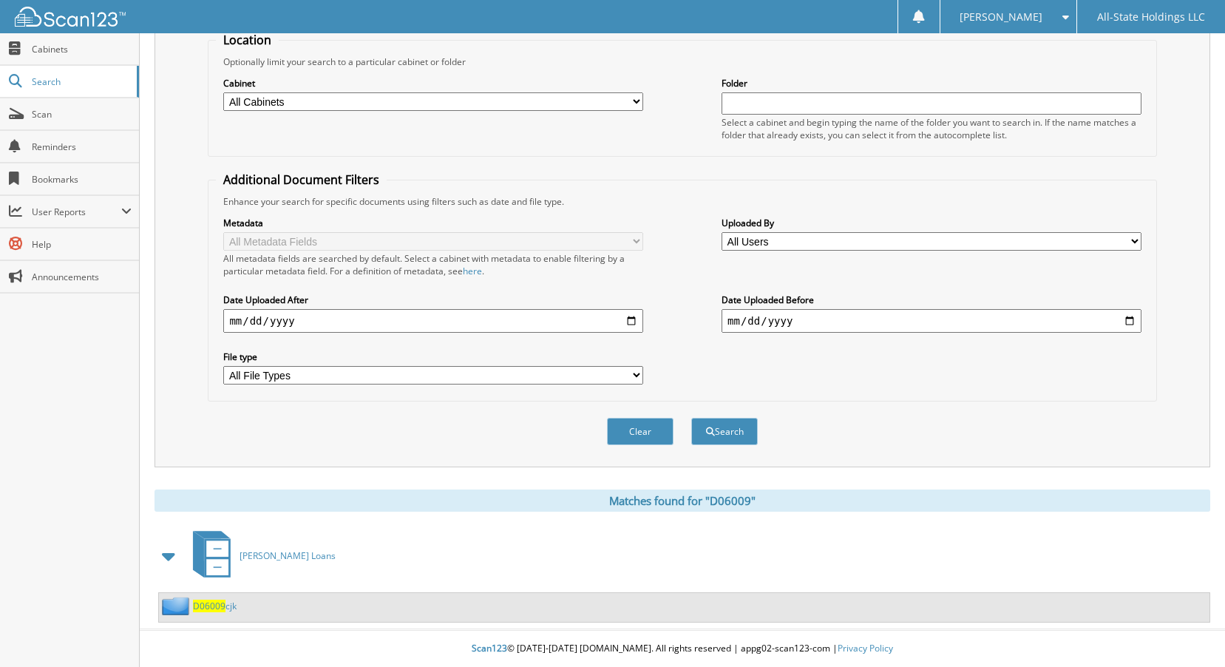
click at [208, 605] on span "D06009" at bounding box center [209, 605] width 33 height 13
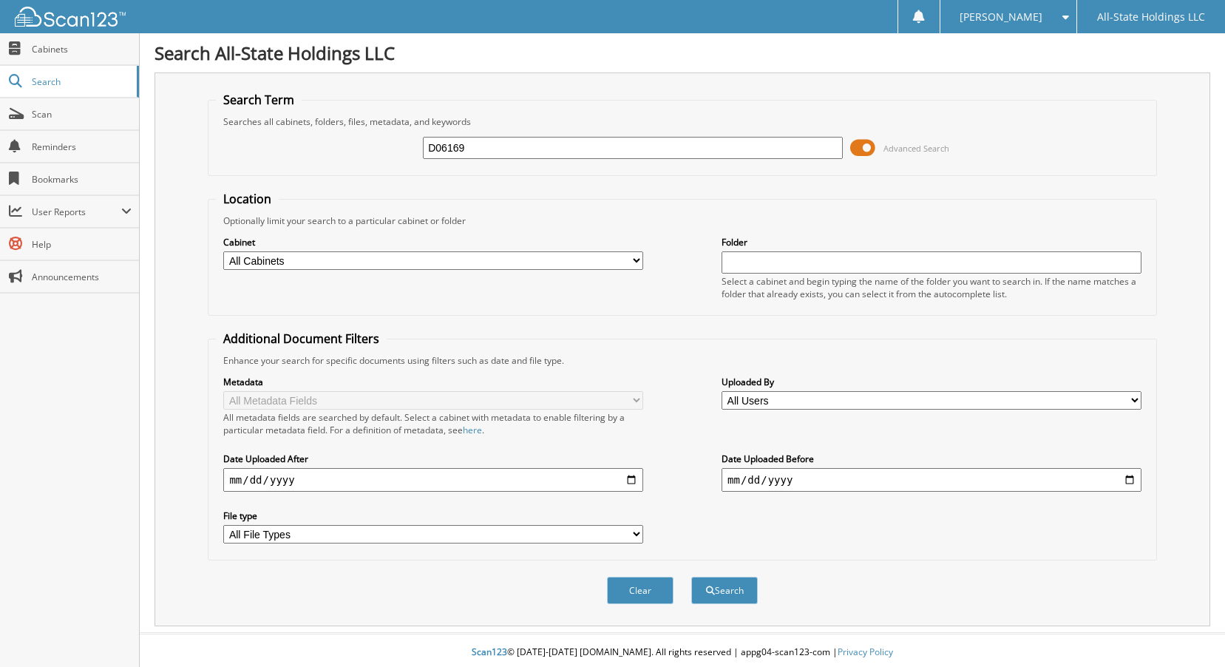
type input "D06169"
click at [691, 576] on button "Search" at bounding box center [724, 589] width 67 height 27
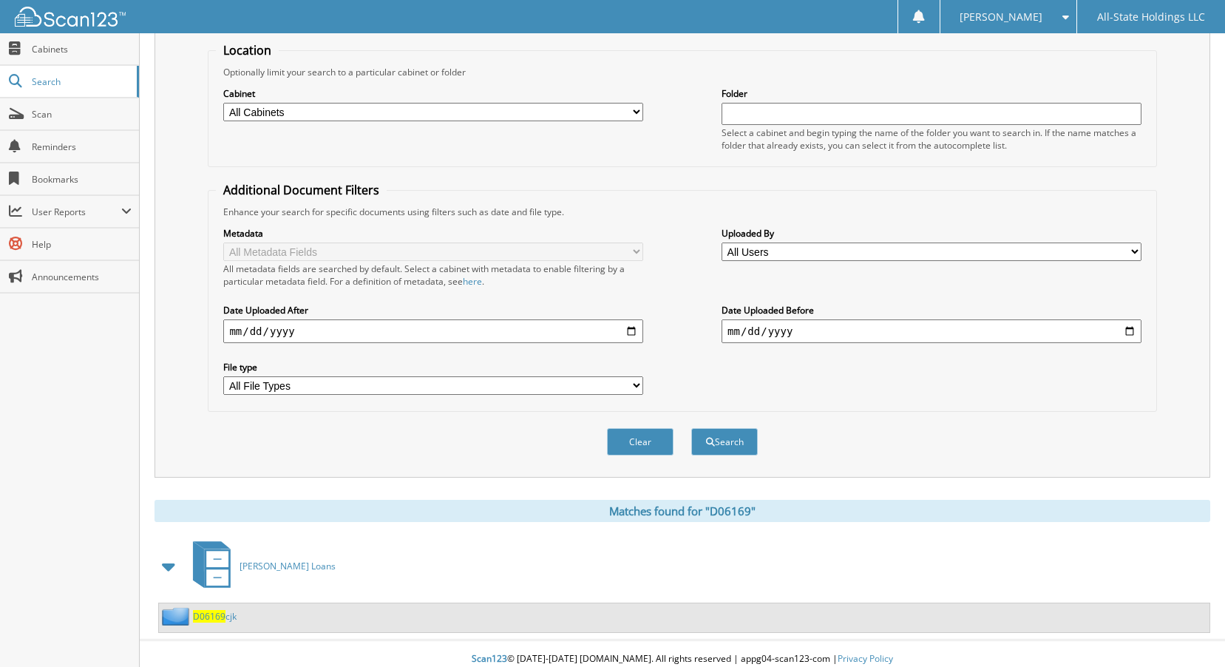
scroll to position [160, 0]
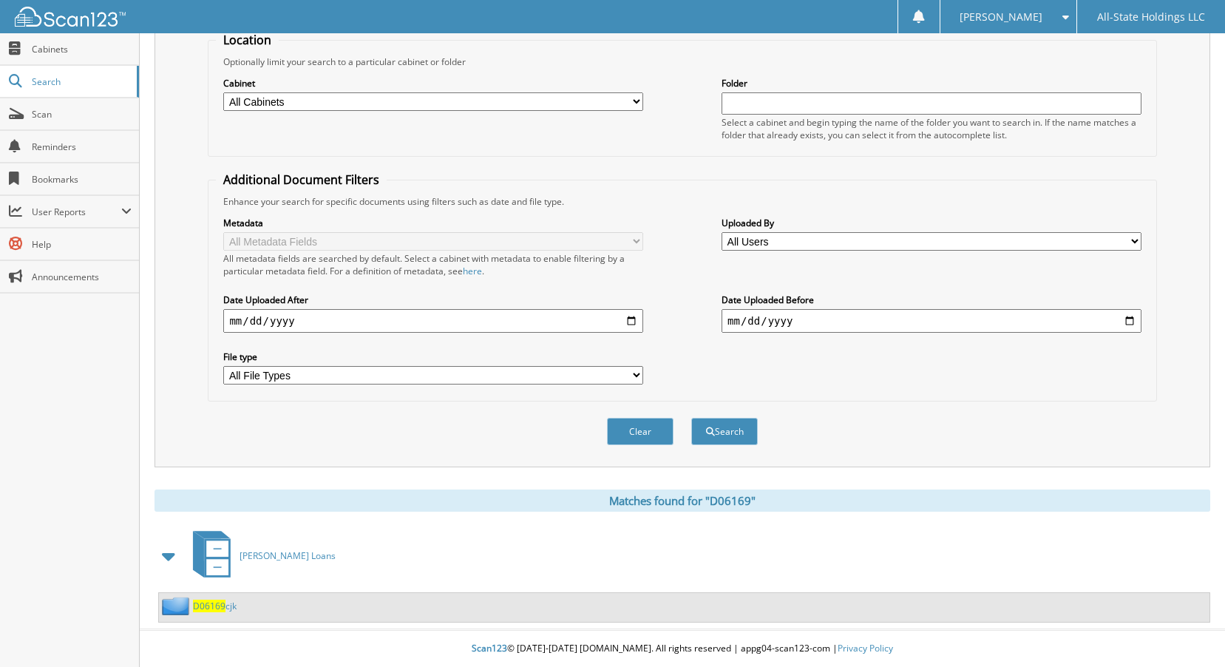
click at [209, 610] on span "D06169" at bounding box center [209, 605] width 33 height 13
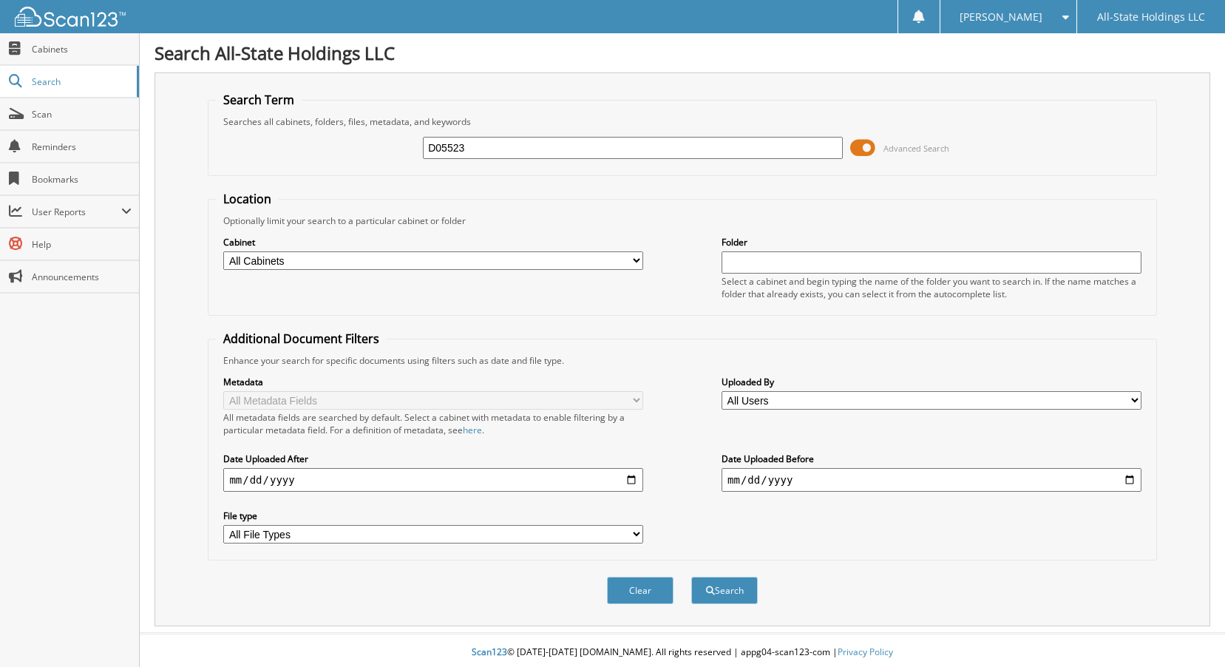
type input "D05523"
click at [691, 576] on button "Search" at bounding box center [724, 589] width 67 height 27
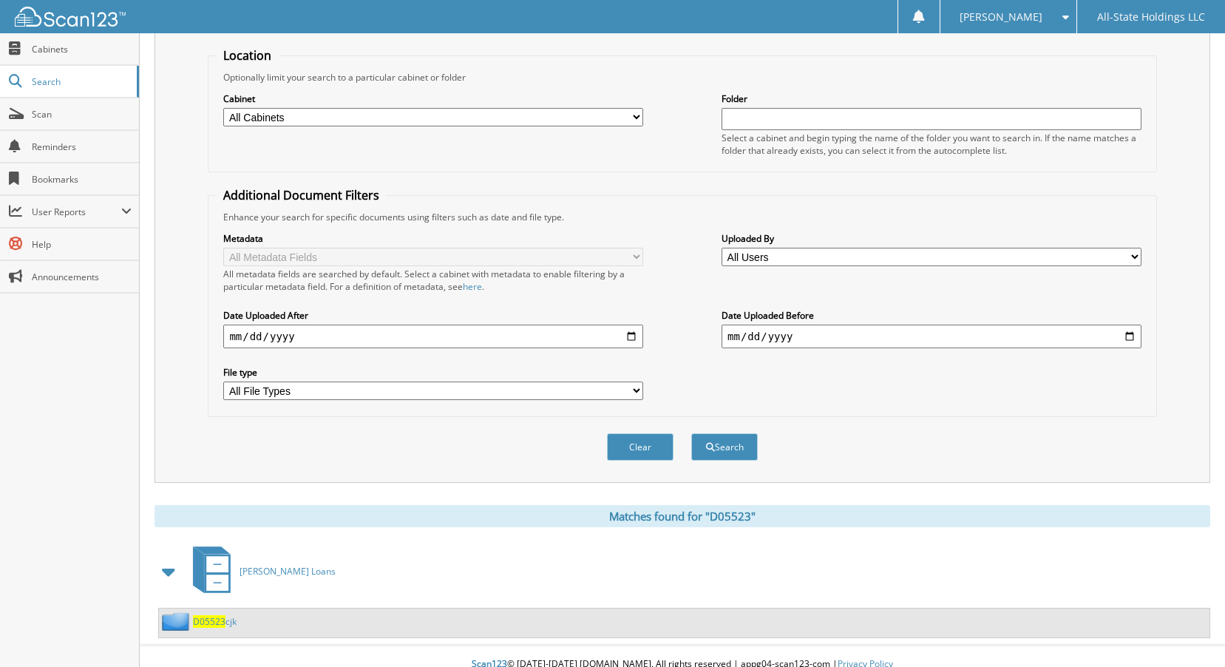
scroll to position [160, 0]
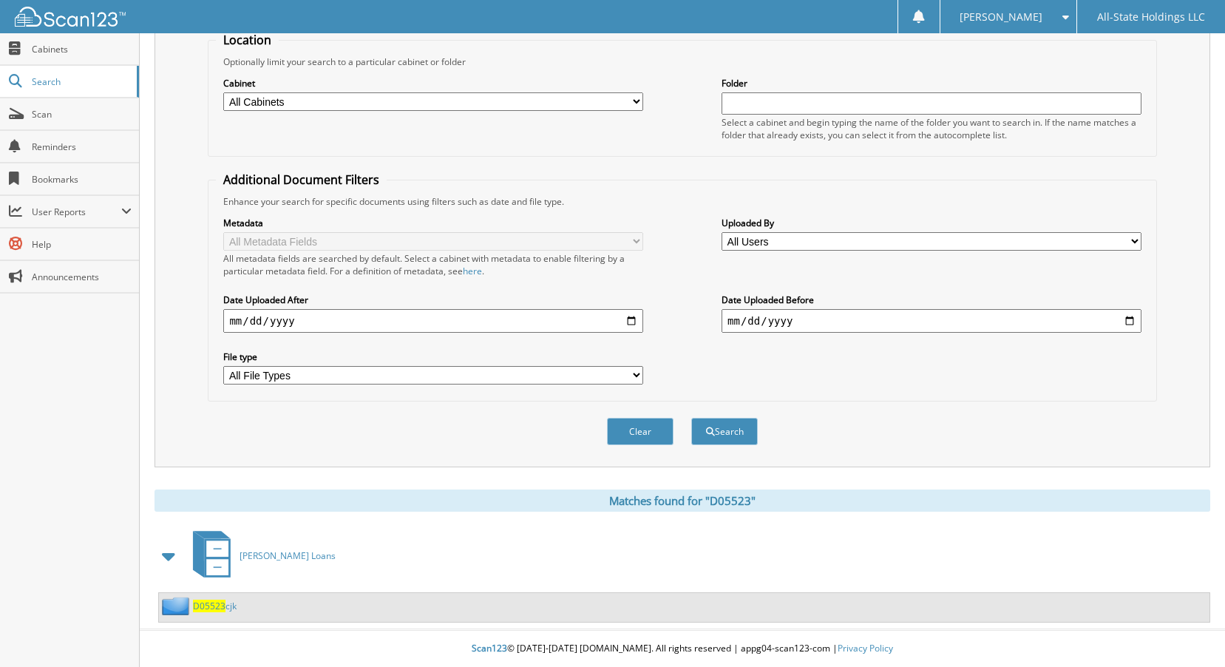
click at [214, 605] on span "D05523" at bounding box center [209, 605] width 33 height 13
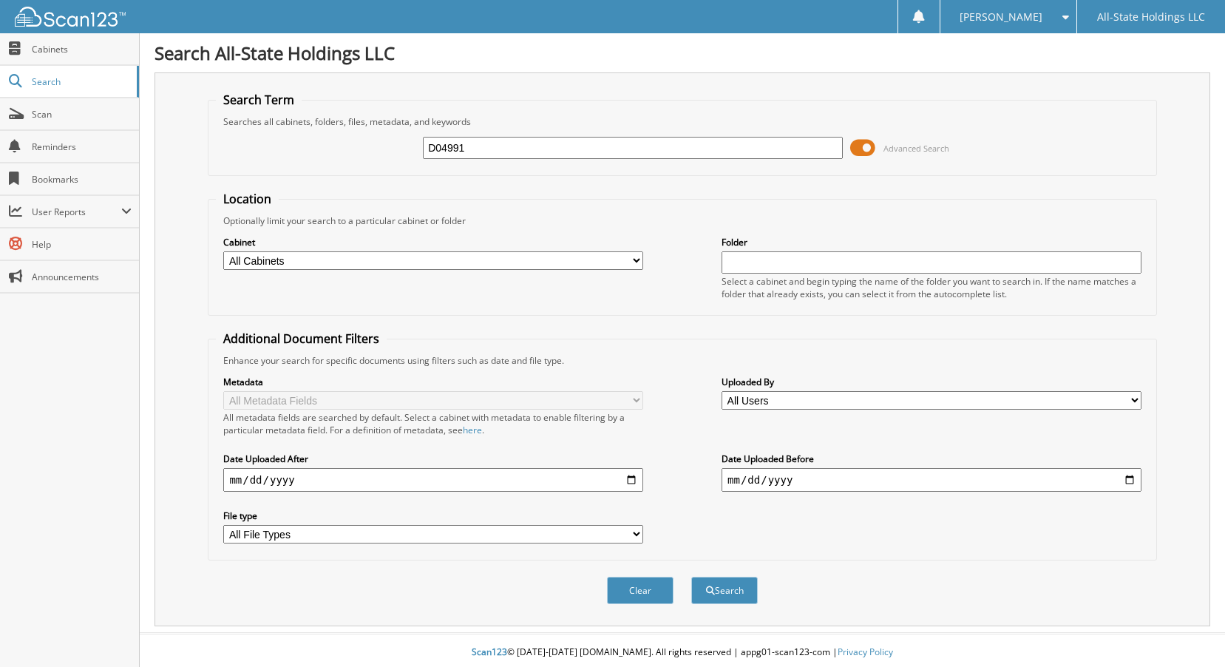
type input "D04991"
click at [691, 576] on button "Search" at bounding box center [724, 589] width 67 height 27
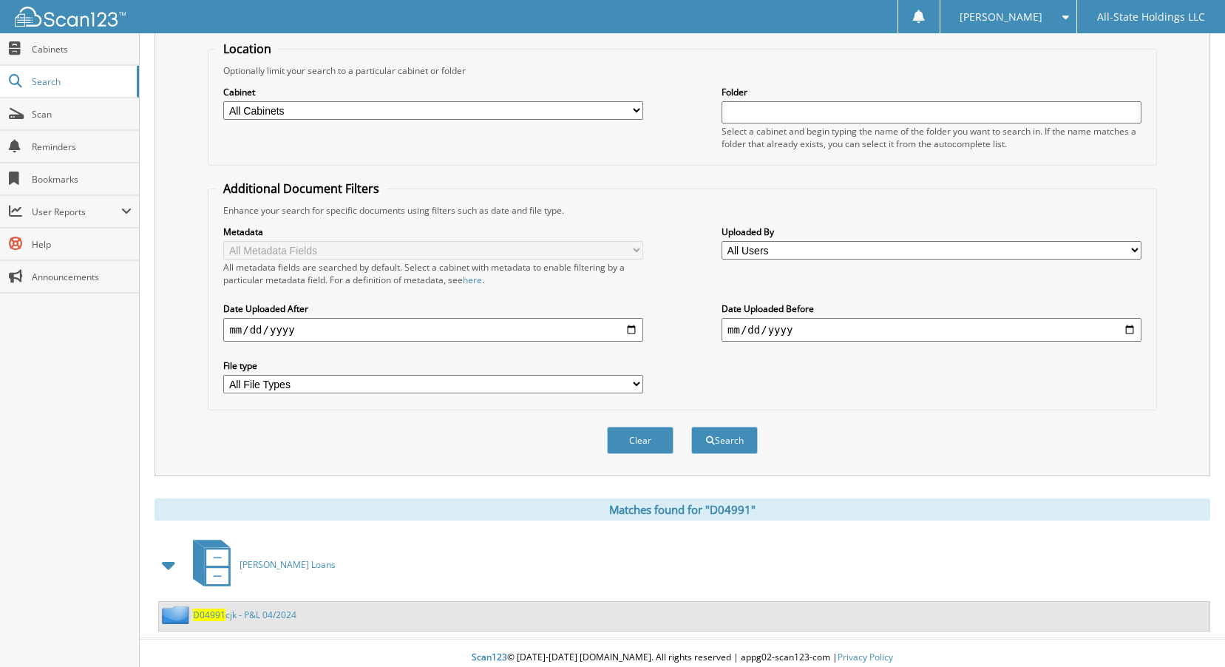
scroll to position [160, 0]
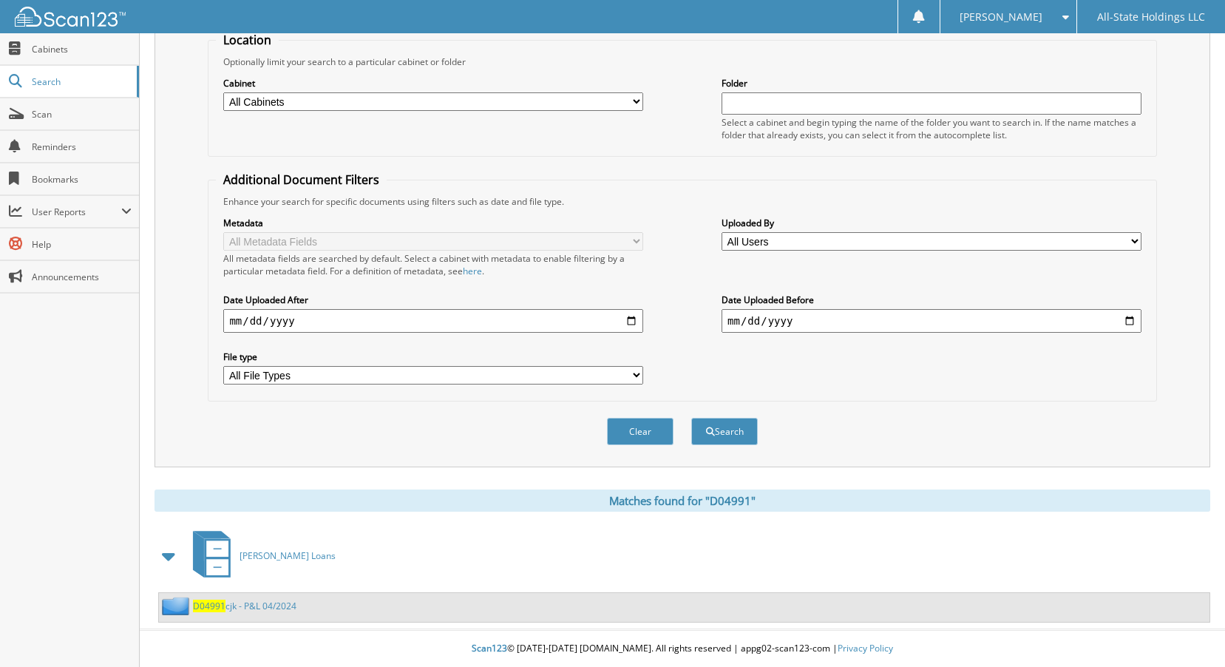
click at [208, 609] on span "D04991" at bounding box center [209, 605] width 33 height 13
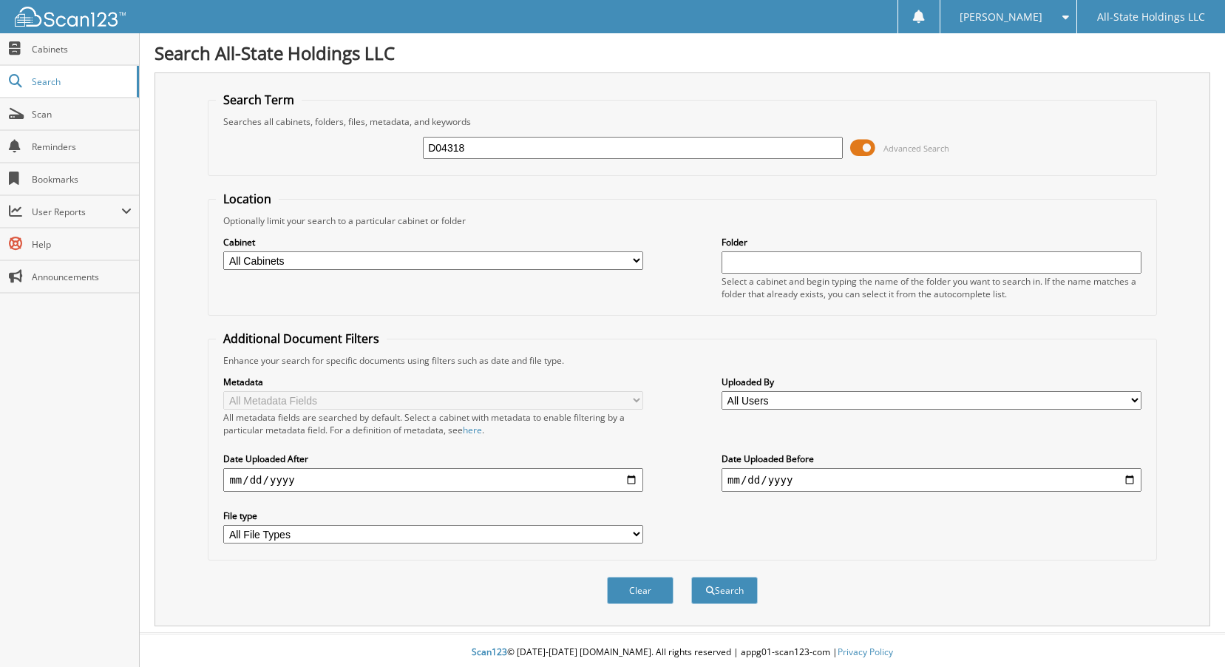
type input "D04318"
click at [691, 576] on button "Search" at bounding box center [724, 589] width 67 height 27
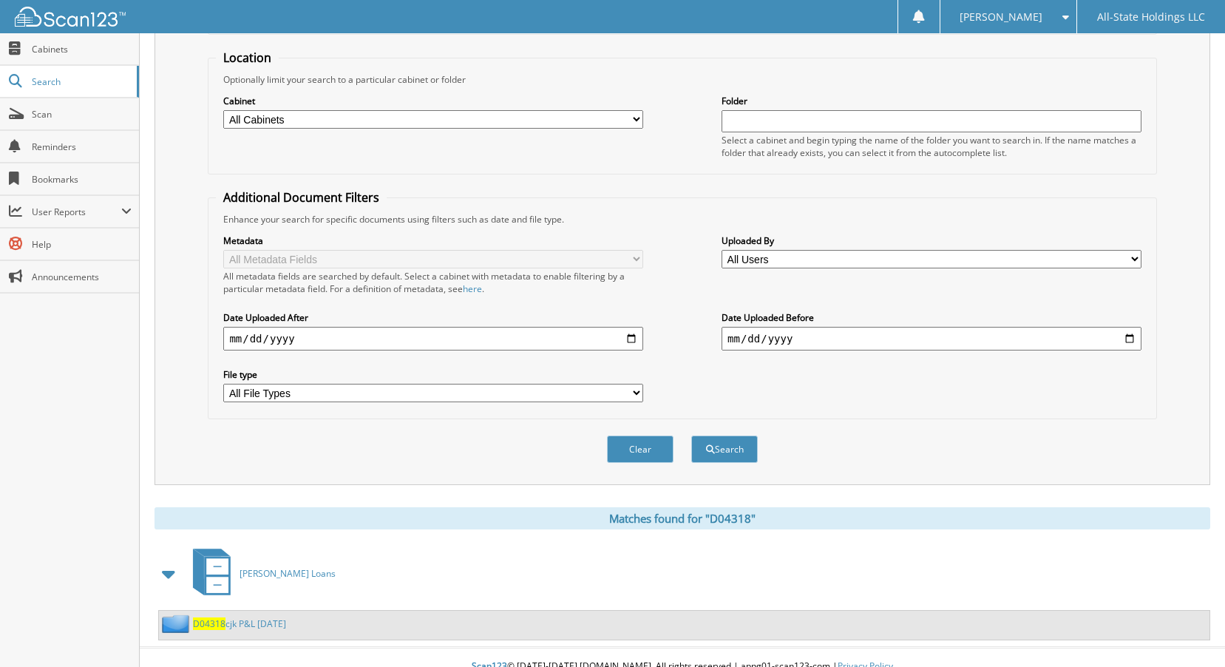
scroll to position [160, 0]
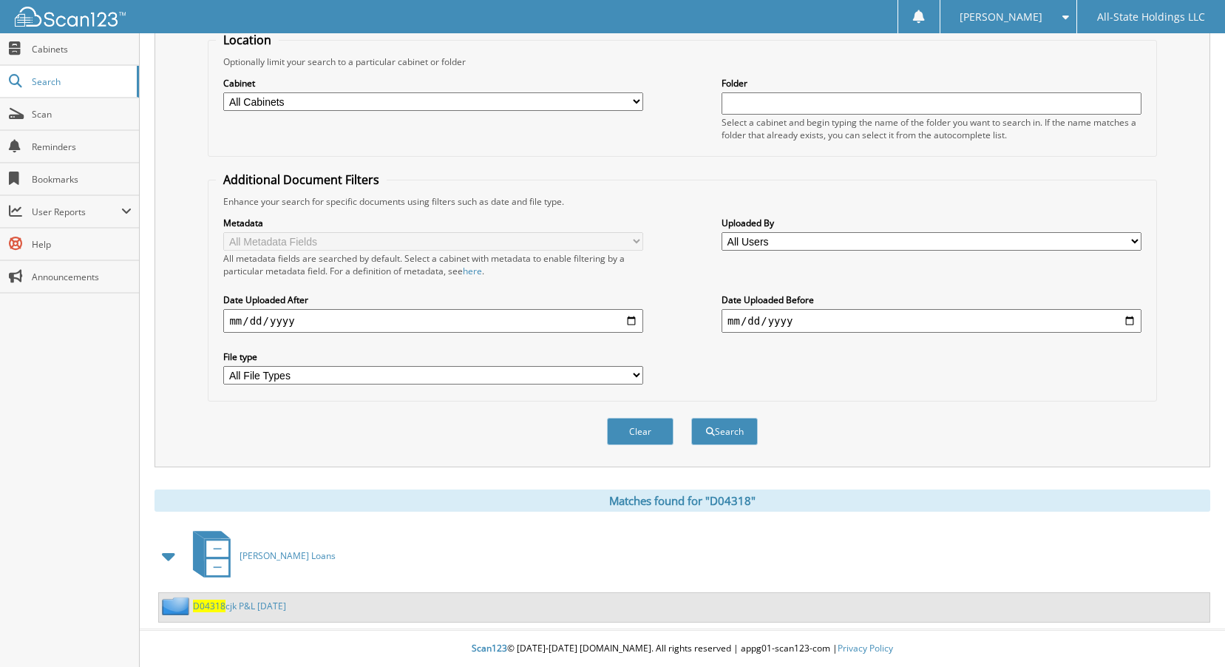
click at [199, 605] on span "D04318" at bounding box center [209, 605] width 33 height 13
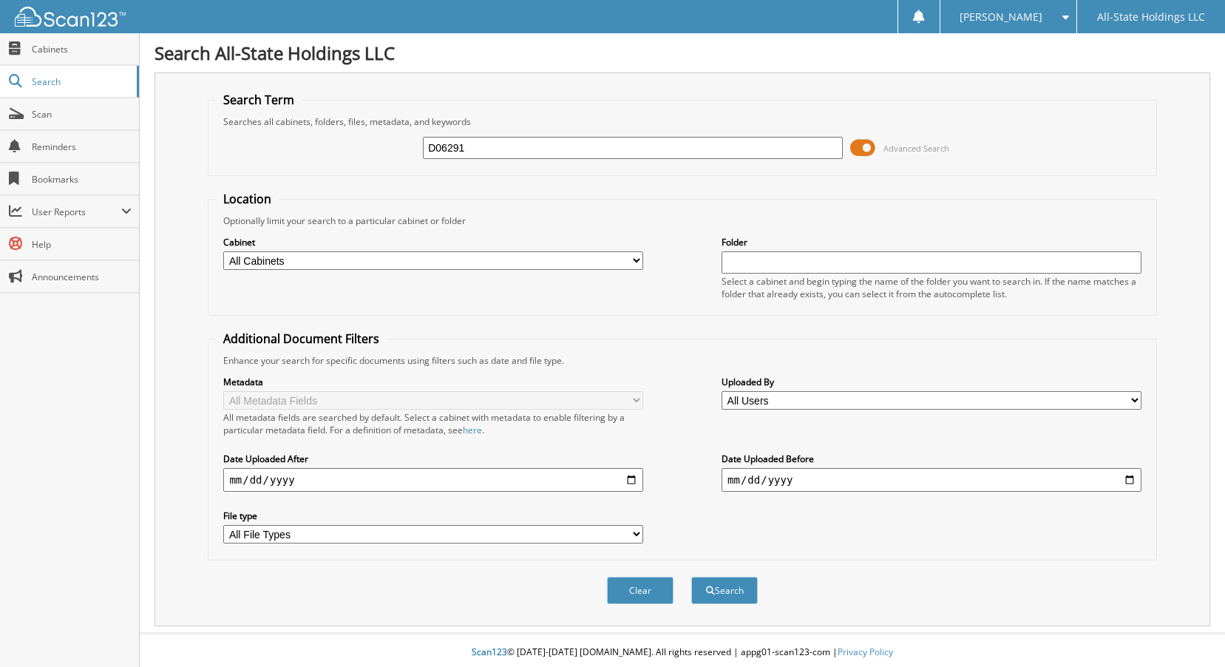
type input "D06291"
click at [691, 576] on button "Search" at bounding box center [724, 589] width 67 height 27
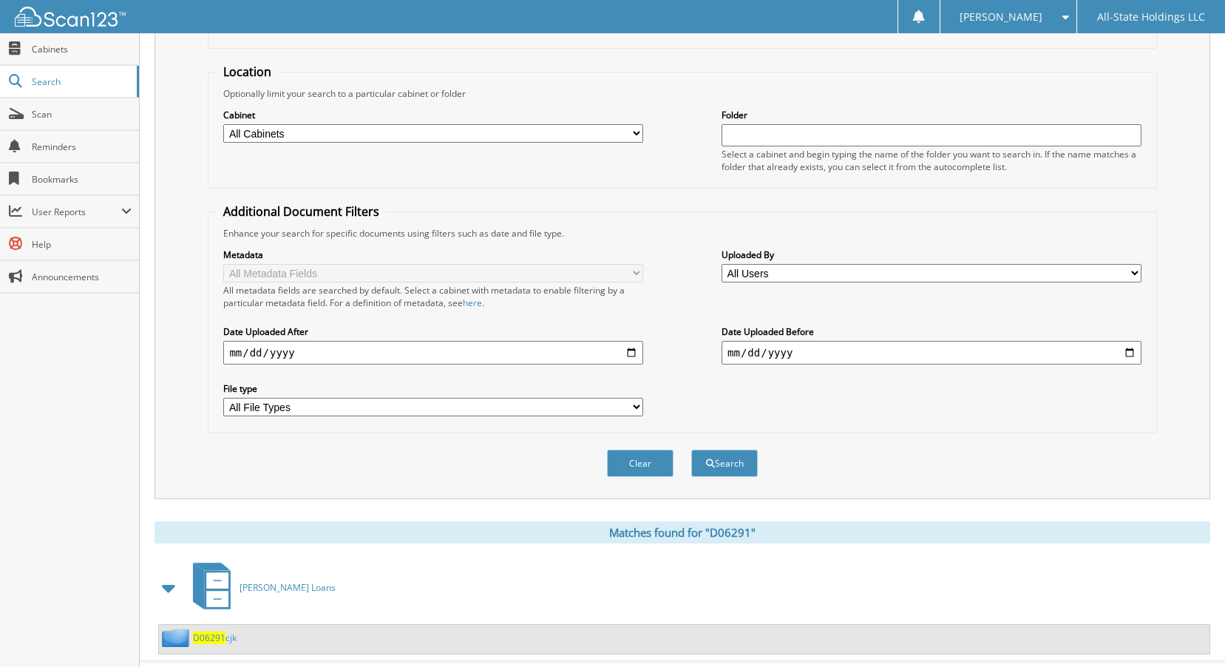
scroll to position [160, 0]
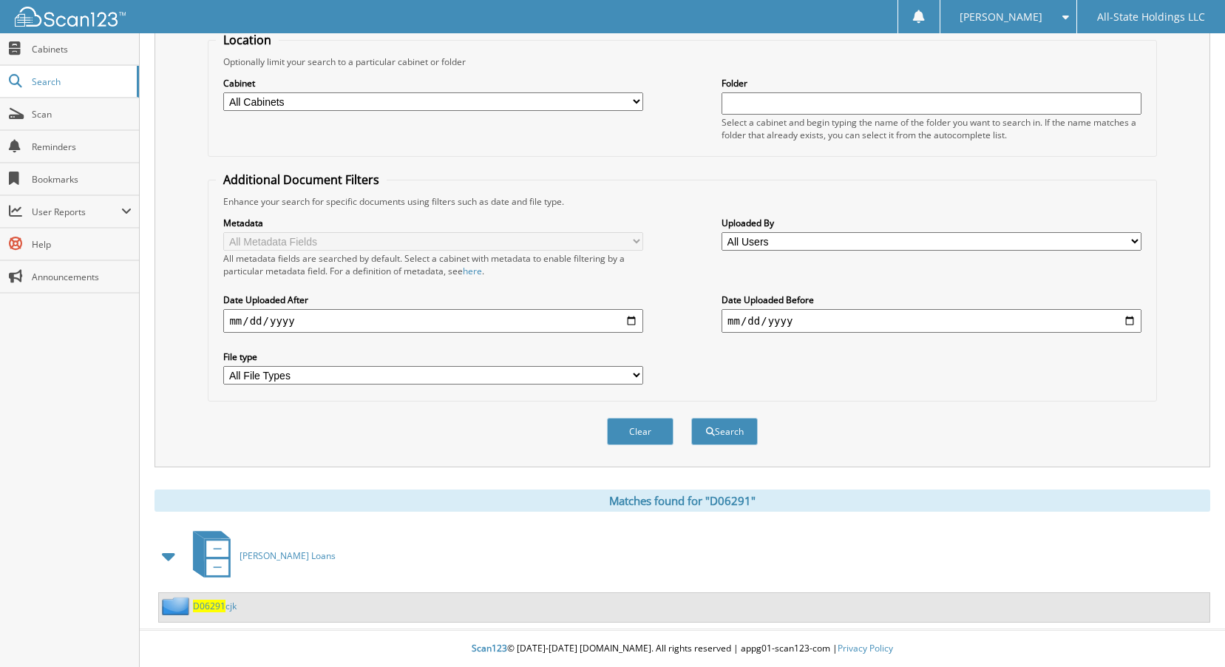
click at [206, 610] on span "D06291" at bounding box center [209, 605] width 33 height 13
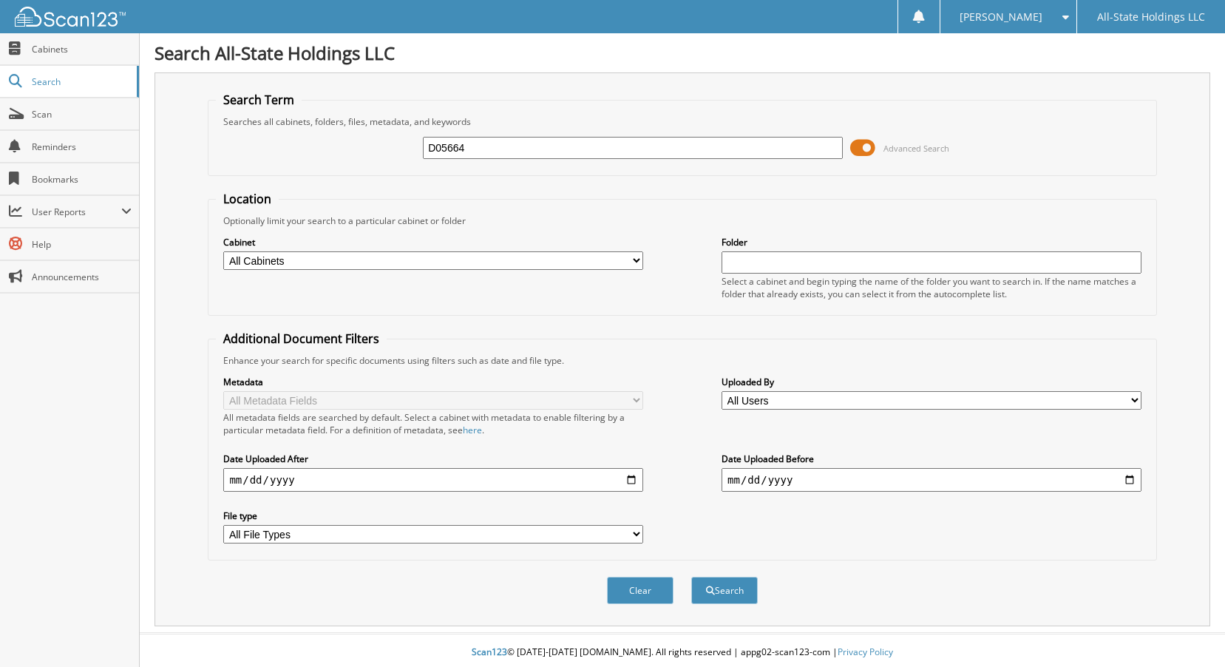
type input "D05664"
click at [691, 576] on button "Search" at bounding box center [724, 589] width 67 height 27
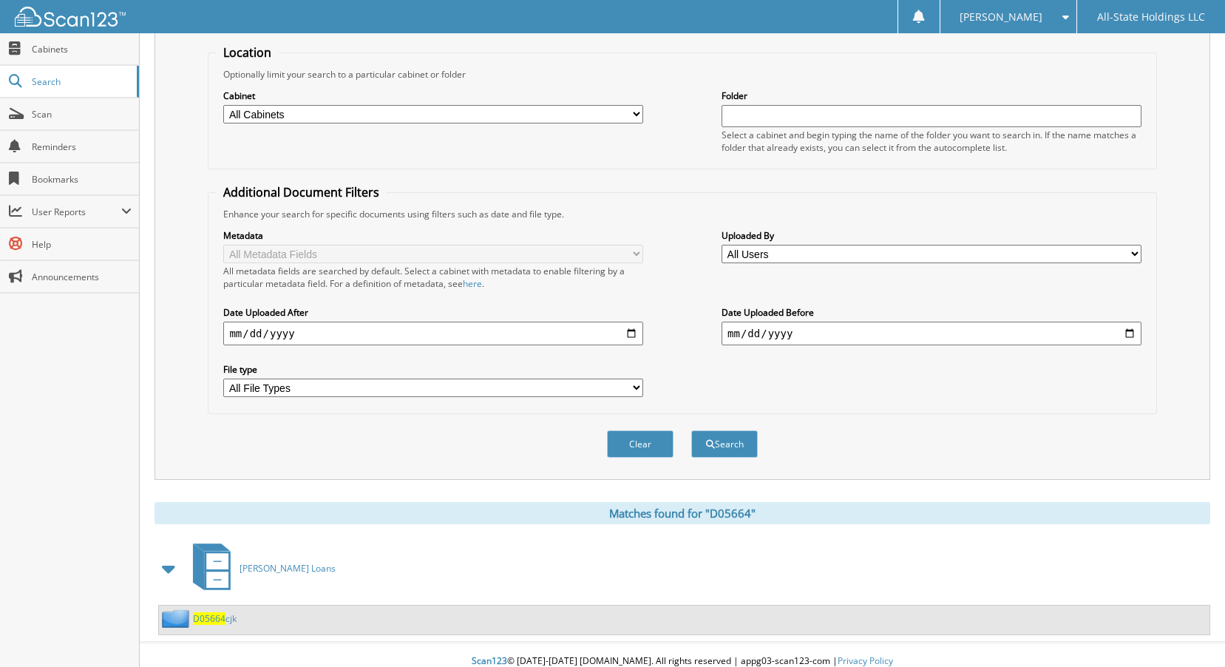
scroll to position [160, 0]
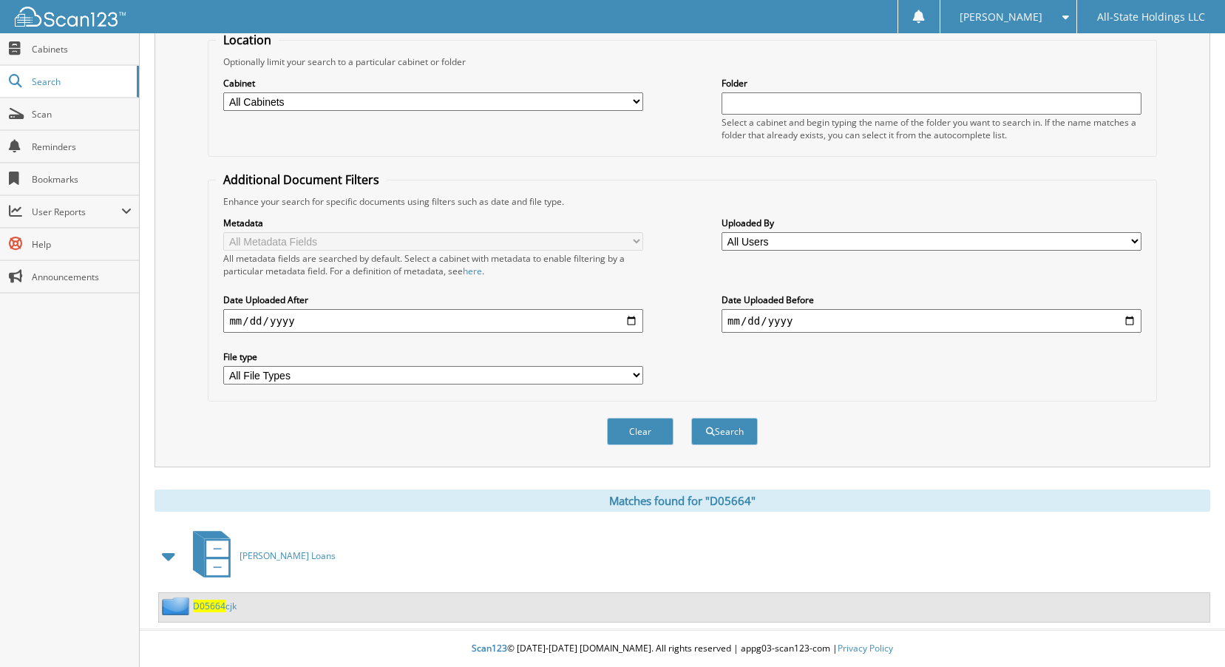
click at [217, 608] on span "D05664" at bounding box center [209, 605] width 33 height 13
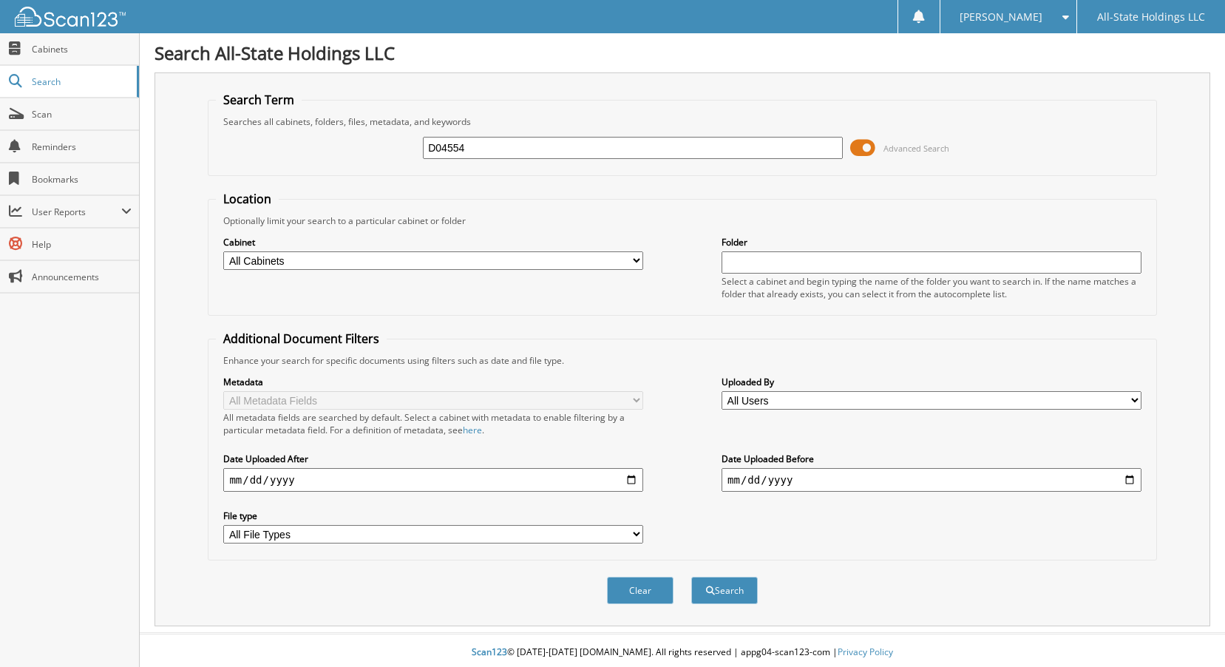
type input "D04554"
click at [691, 576] on button "Search" at bounding box center [724, 589] width 67 height 27
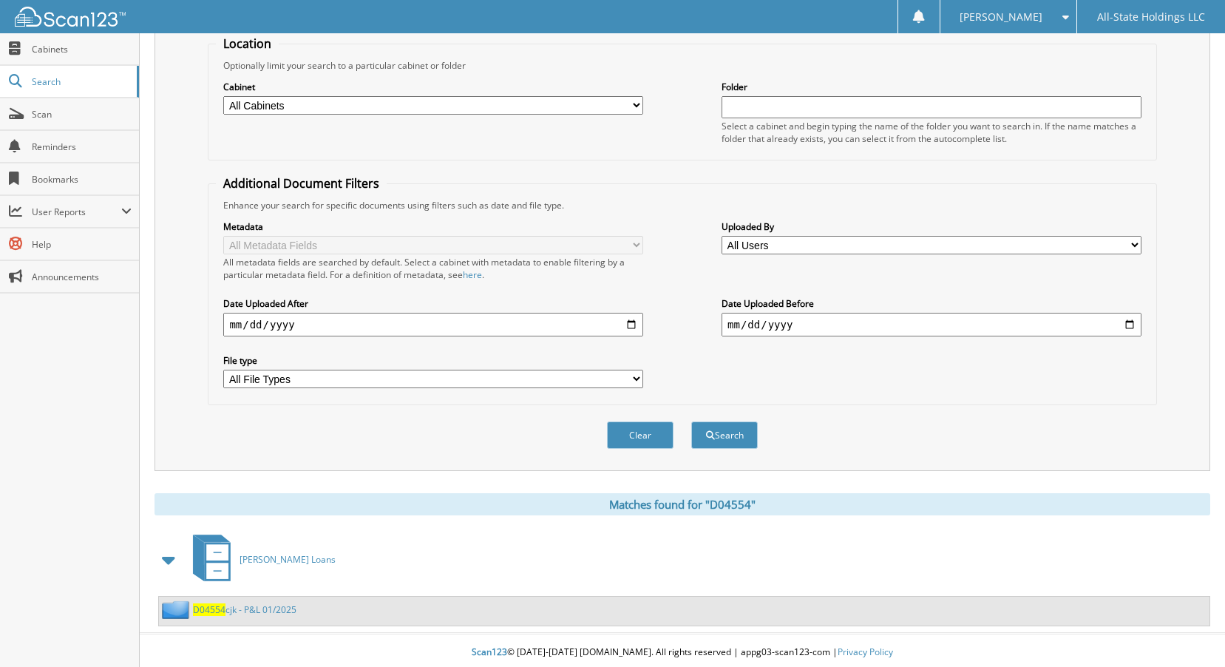
scroll to position [160, 0]
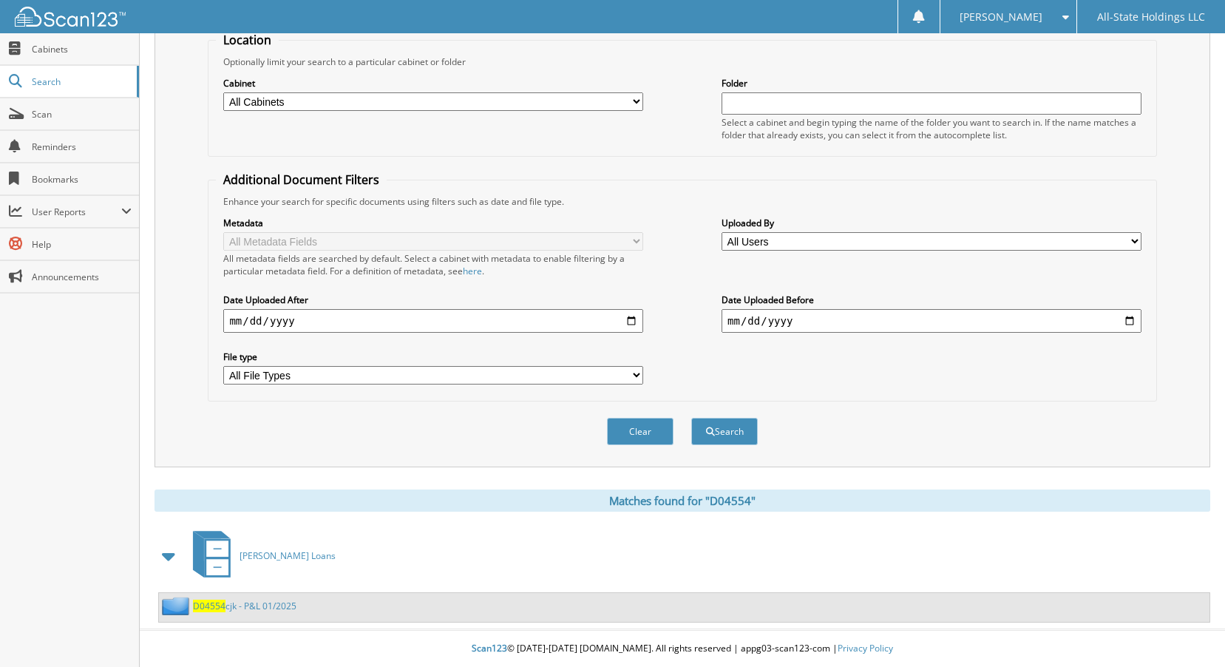
click at [233, 607] on link "D04554 cjk - P&L 01/2025" at bounding box center [244, 605] width 103 height 13
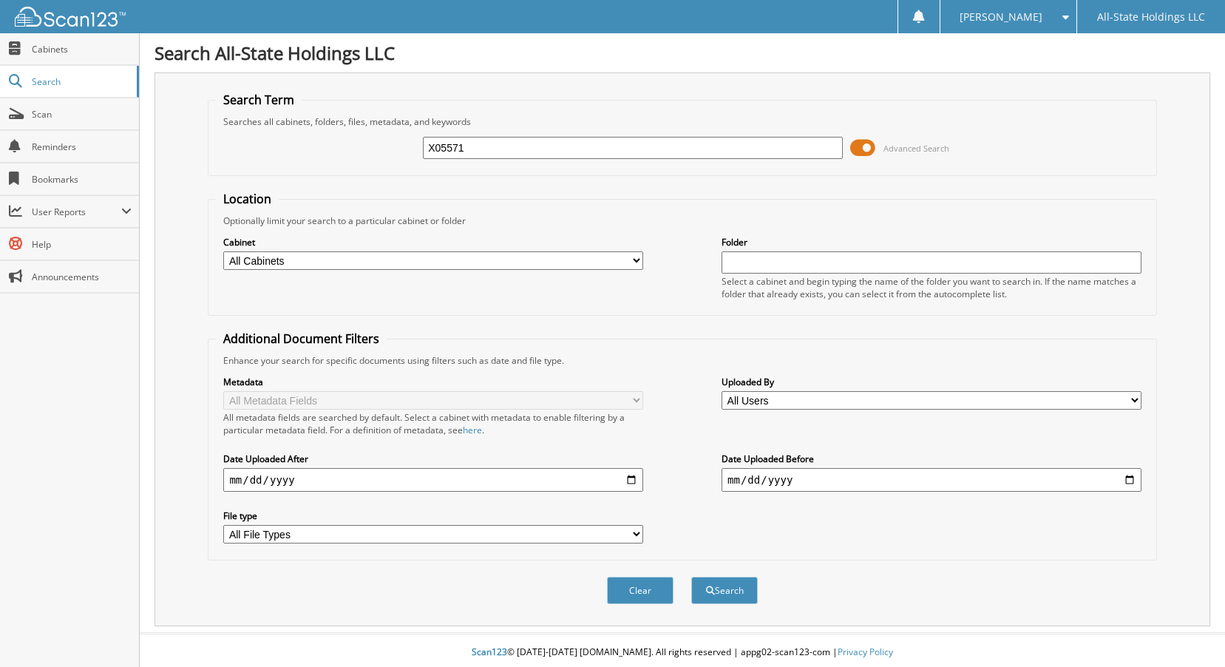
type input "X05571"
click at [691, 576] on button "Search" at bounding box center [724, 589] width 67 height 27
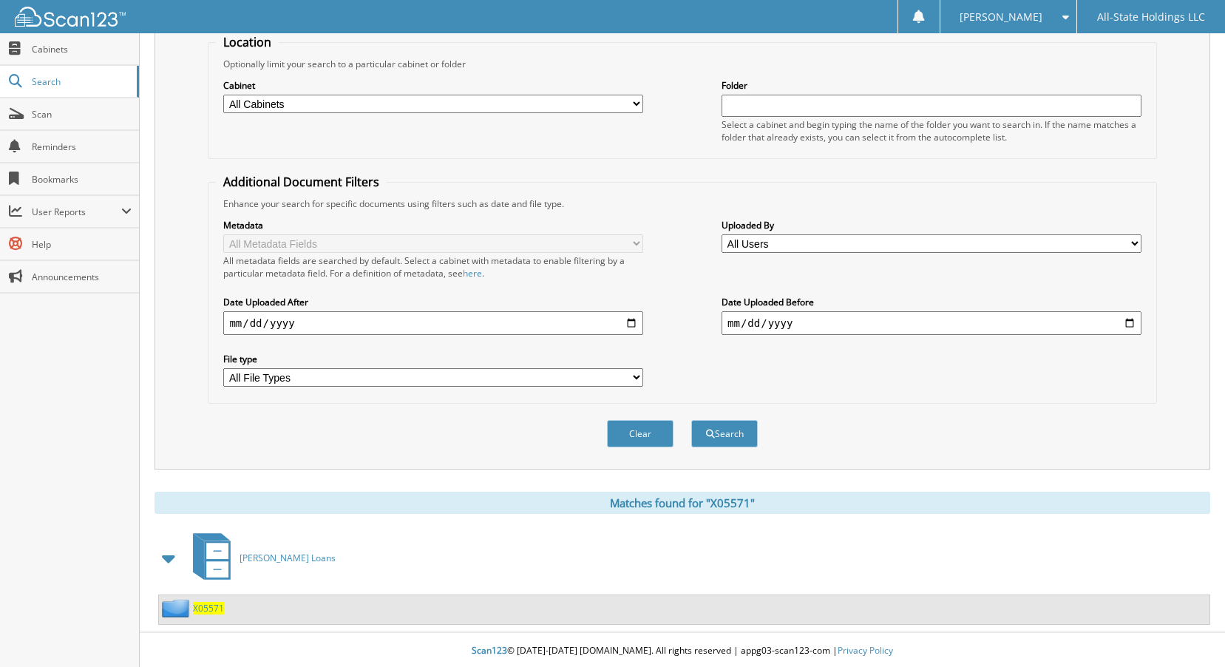
scroll to position [160, 0]
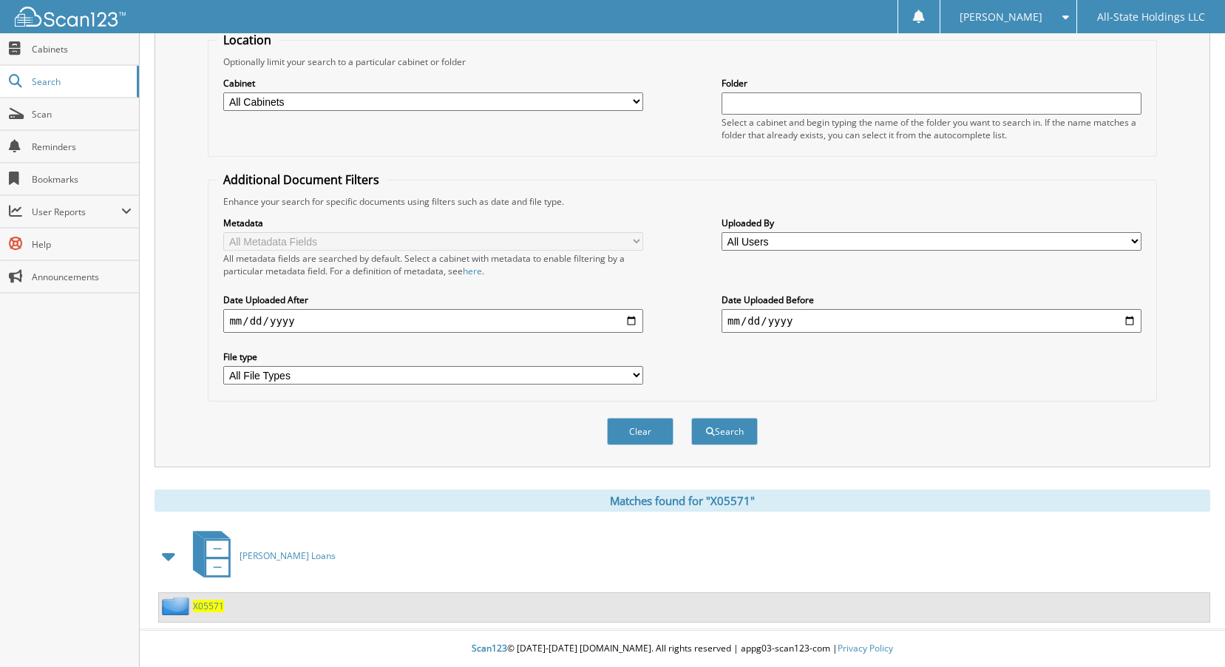
click at [202, 599] on span "X05571" at bounding box center [208, 605] width 31 height 13
